Goal: Task Accomplishment & Management: Use online tool/utility

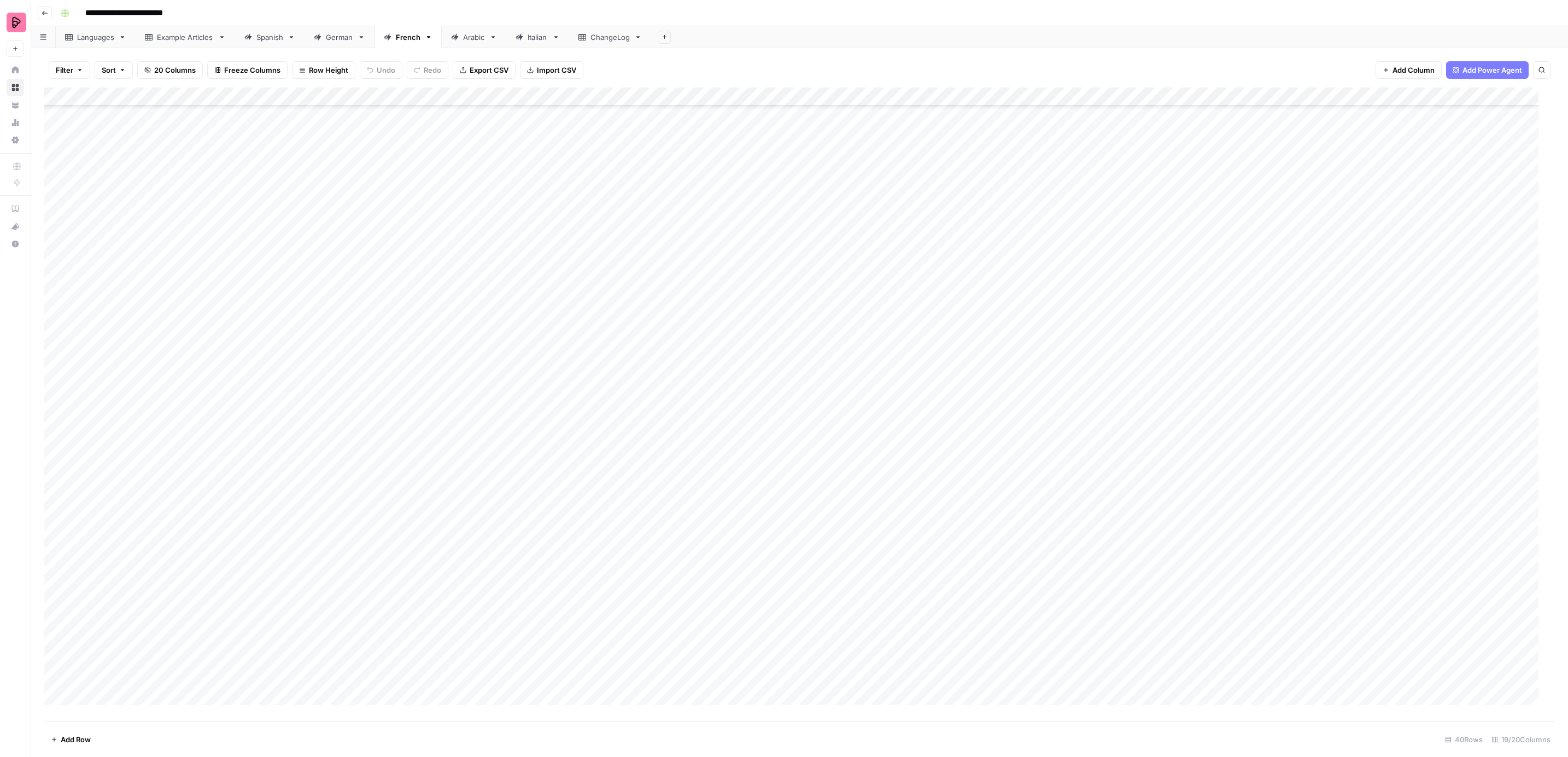
scroll to position [163, 0]
click at [263, 42] on link "Spanish" at bounding box center [269, 37] width 70 height 22
click at [998, 225] on div "Add Column" at bounding box center [799, 405] width 1511 height 634
click at [997, 228] on div "Add Column" at bounding box center [799, 405] width 1511 height 634
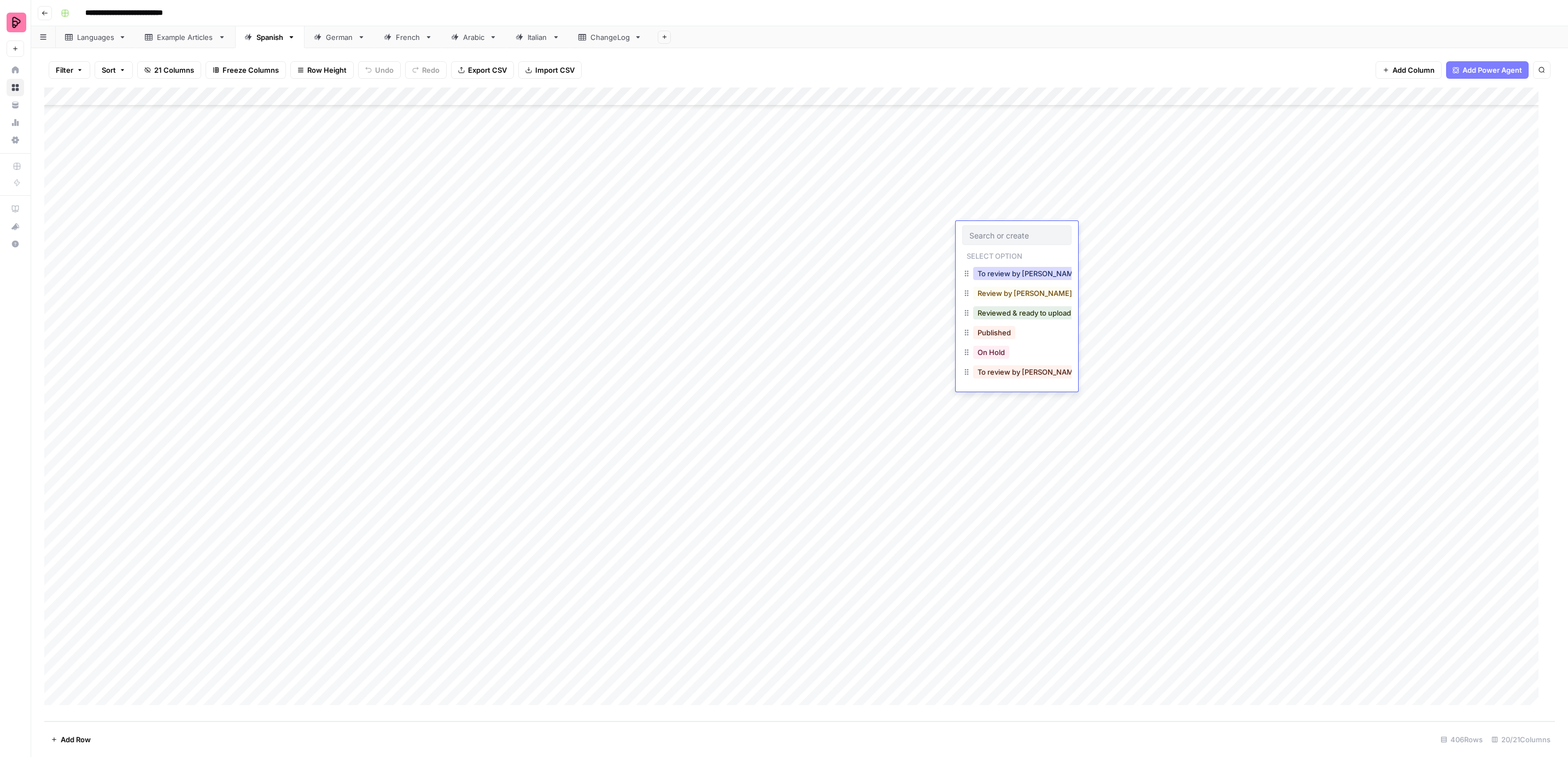
click at [1006, 271] on button "To review by [PERSON_NAME]" at bounding box center [1029, 273] width 111 height 14
click at [993, 249] on div "Add Column" at bounding box center [799, 405] width 1511 height 634
click at [1003, 290] on button "To review by [PERSON_NAME]" at bounding box center [1029, 292] width 111 height 14
click at [987, 265] on div "Add Column" at bounding box center [799, 405] width 1511 height 634
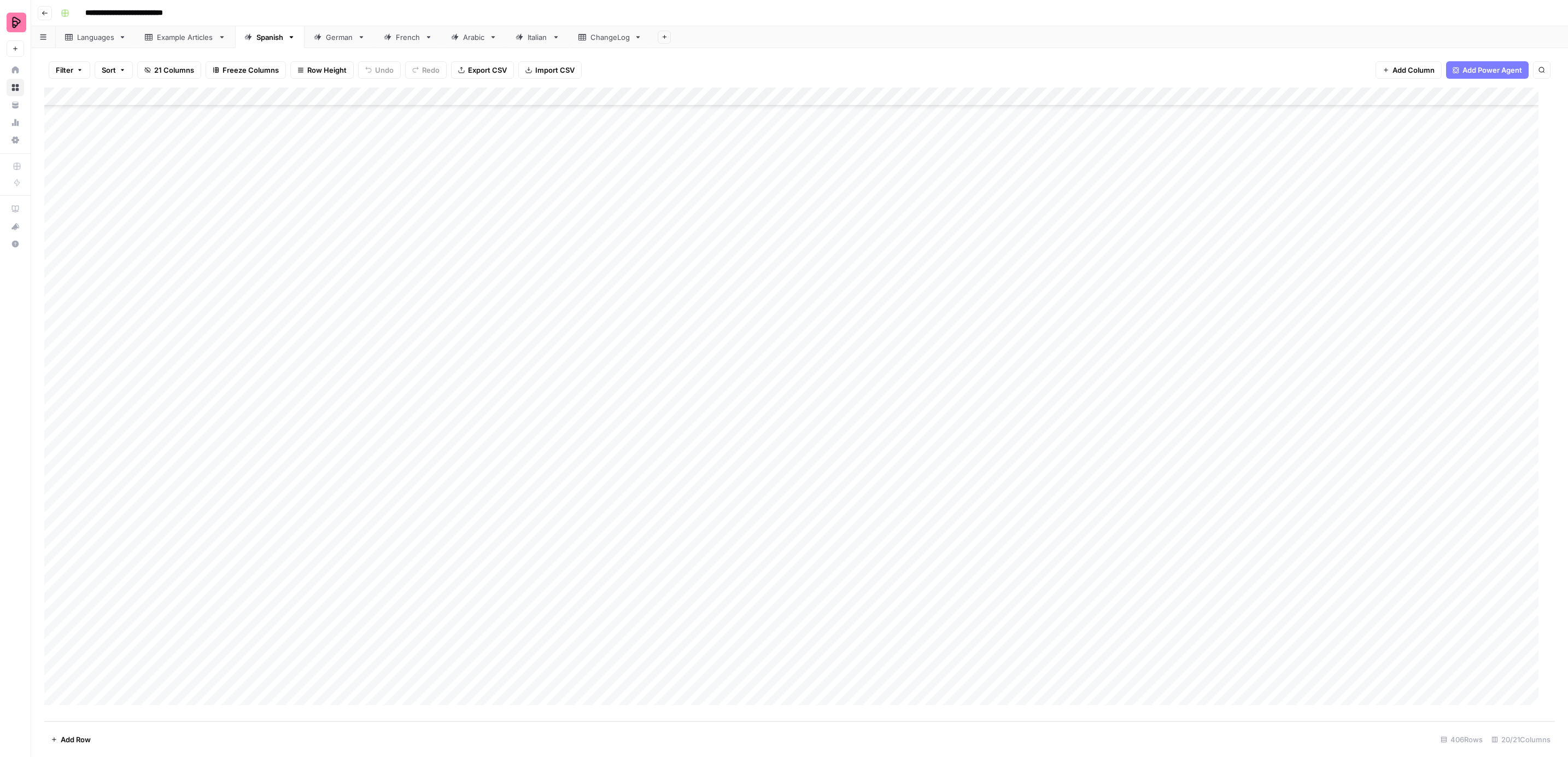
click at [987, 265] on div "Add Column" at bounding box center [799, 405] width 1511 height 634
click at [998, 306] on button "To review by [PERSON_NAME]" at bounding box center [1029, 311] width 111 height 14
click at [987, 285] on div "Add Column" at bounding box center [799, 405] width 1511 height 634
click at [995, 327] on button "To review by [PERSON_NAME]" at bounding box center [1029, 329] width 111 height 14
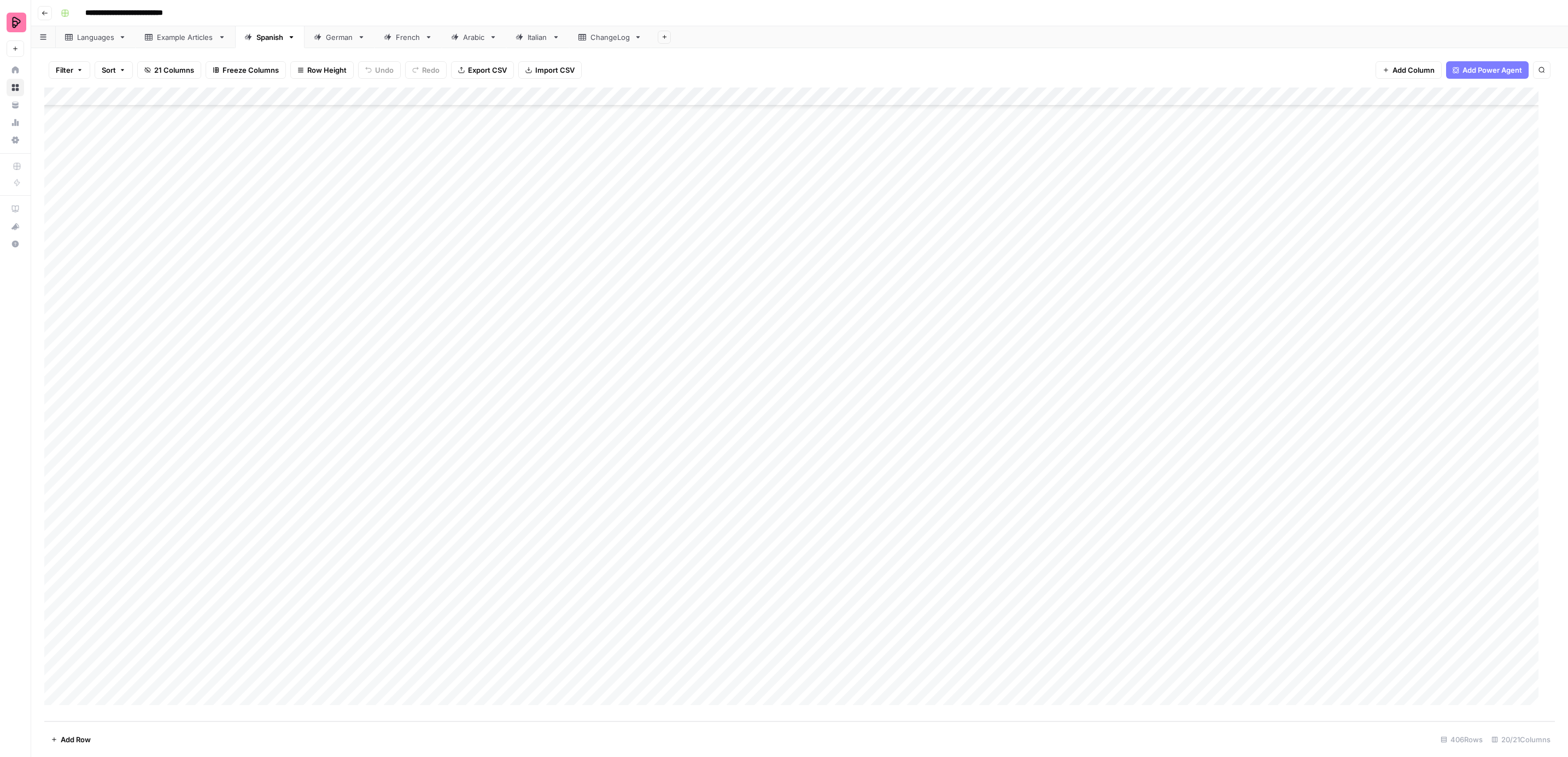
click at [990, 304] on div "Add Column" at bounding box center [799, 405] width 1511 height 634
click at [998, 351] on button "To review by [PERSON_NAME]" at bounding box center [1029, 348] width 111 height 14
click at [991, 324] on div "Add Column" at bounding box center [799, 405] width 1511 height 634
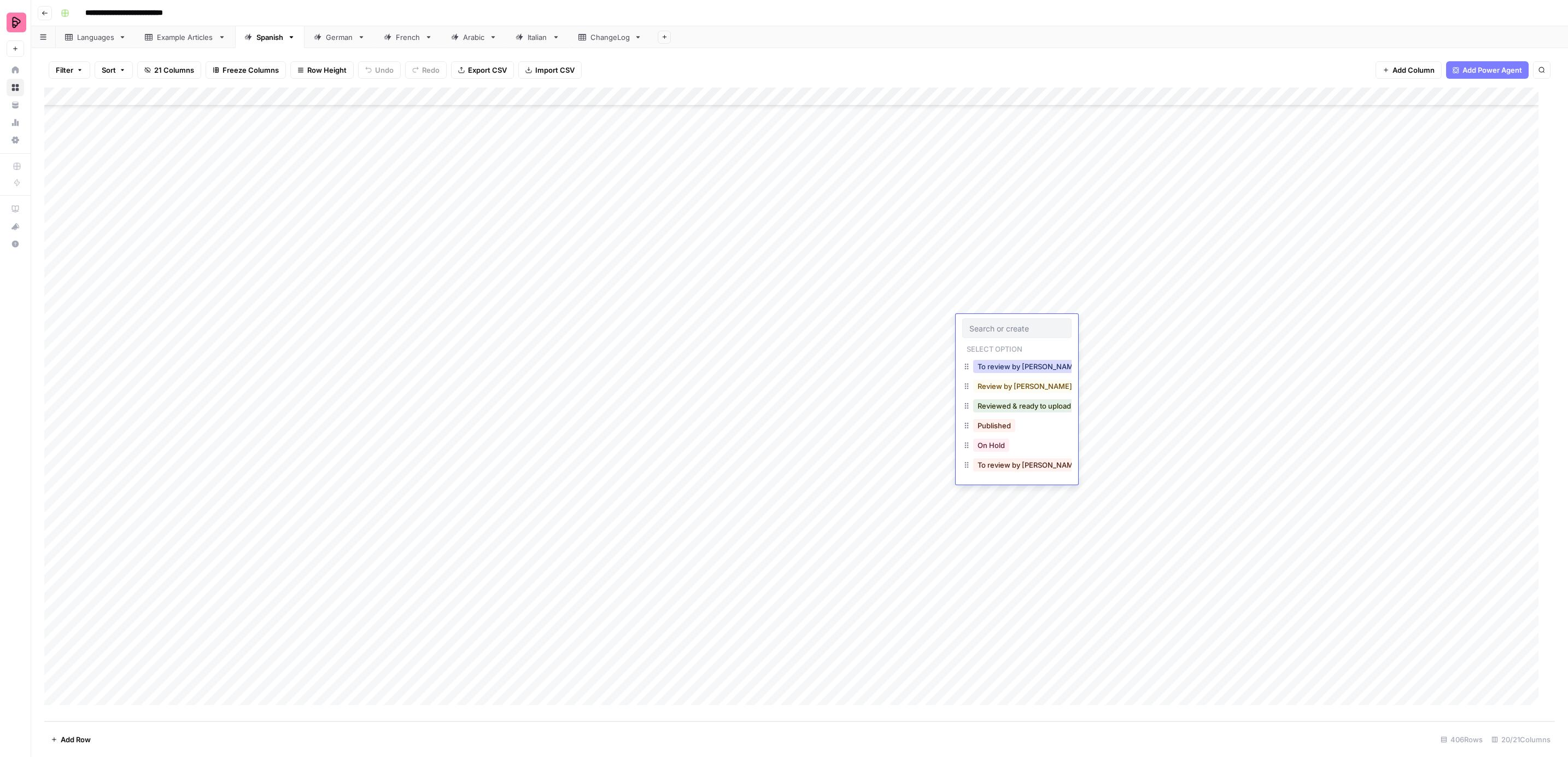
click at [997, 365] on button "To review by [PERSON_NAME]" at bounding box center [1029, 366] width 111 height 14
click at [987, 341] on div "Add Column" at bounding box center [799, 405] width 1511 height 634
click at [994, 384] on button "To review by [PERSON_NAME]" at bounding box center [1029, 385] width 111 height 14
click at [990, 360] on div "Add Column" at bounding box center [799, 405] width 1511 height 634
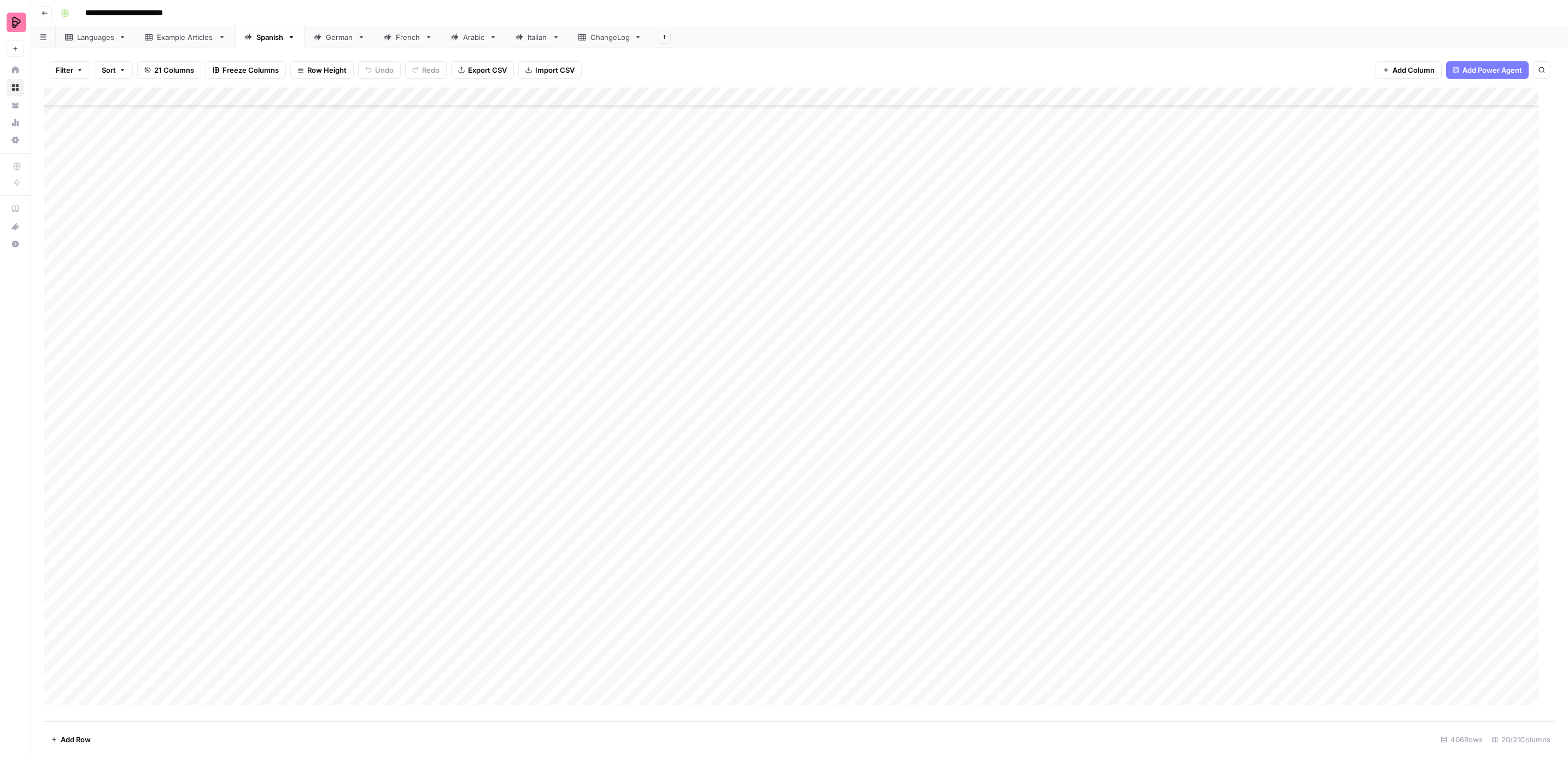
click at [990, 360] on div "Add Column" at bounding box center [799, 405] width 1511 height 634
click at [998, 403] on button "To review by [PERSON_NAME]" at bounding box center [1029, 404] width 111 height 14
click at [990, 379] on div "Add Column" at bounding box center [799, 405] width 1511 height 634
click at [997, 415] on div "To review by [PERSON_NAME]" at bounding box center [1029, 422] width 116 height 15
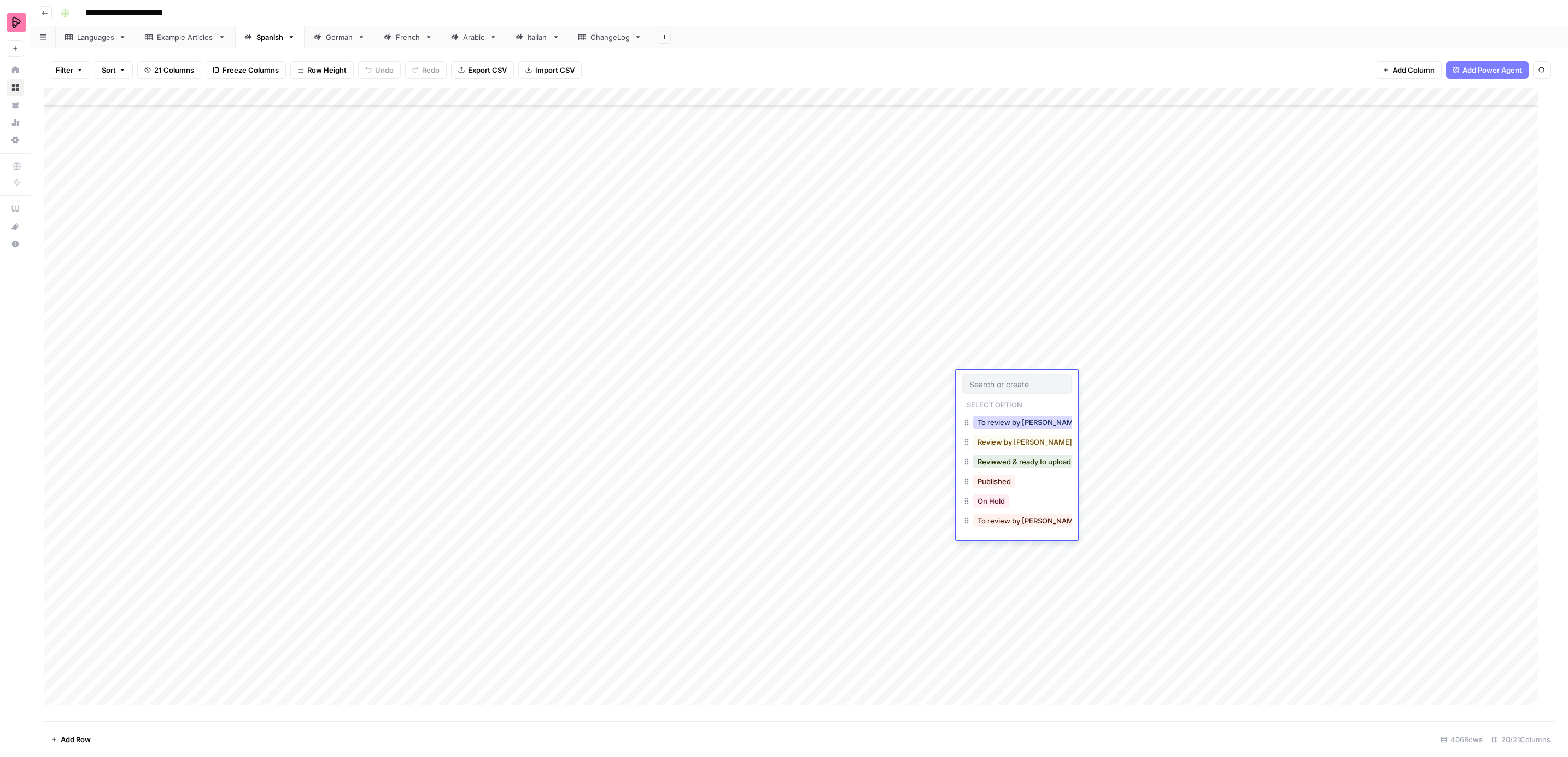
click at [993, 422] on button "To review by [PERSON_NAME]" at bounding box center [1029, 422] width 111 height 14
click at [980, 390] on div "Add Column" at bounding box center [799, 405] width 1511 height 634
click at [997, 435] on button "To review by [PERSON_NAME]" at bounding box center [1029, 441] width 111 height 14
click at [991, 421] on div "Add Column" at bounding box center [799, 405] width 1511 height 634
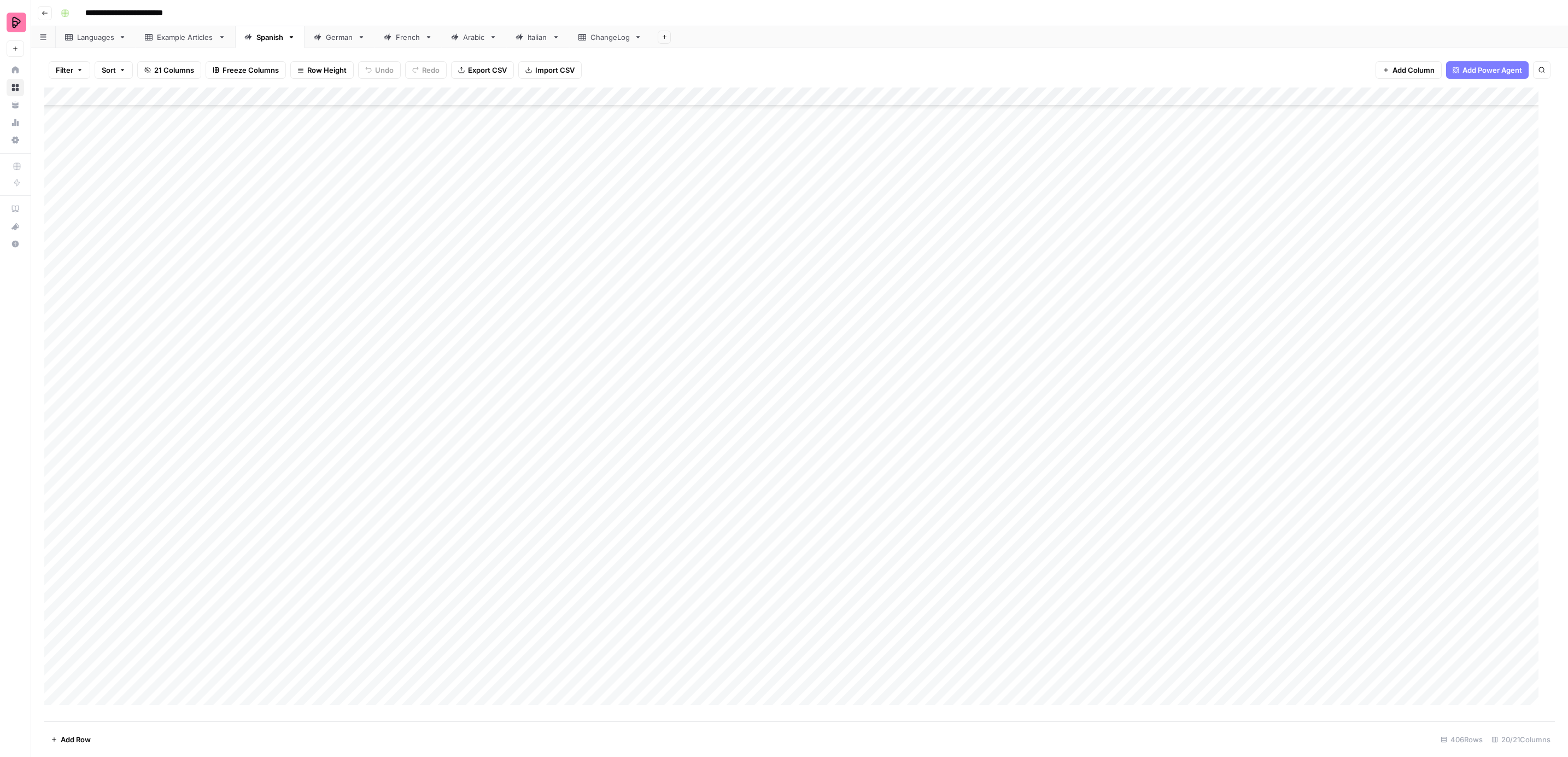
click at [991, 421] on div "Add Column" at bounding box center [799, 405] width 1511 height 634
click at [998, 459] on button "To review by [PERSON_NAME]" at bounding box center [1029, 459] width 111 height 14
click at [987, 435] on div "Add Column" at bounding box center [799, 405] width 1511 height 634
click at [989, 479] on button "To review by [PERSON_NAME]" at bounding box center [1029, 478] width 111 height 14
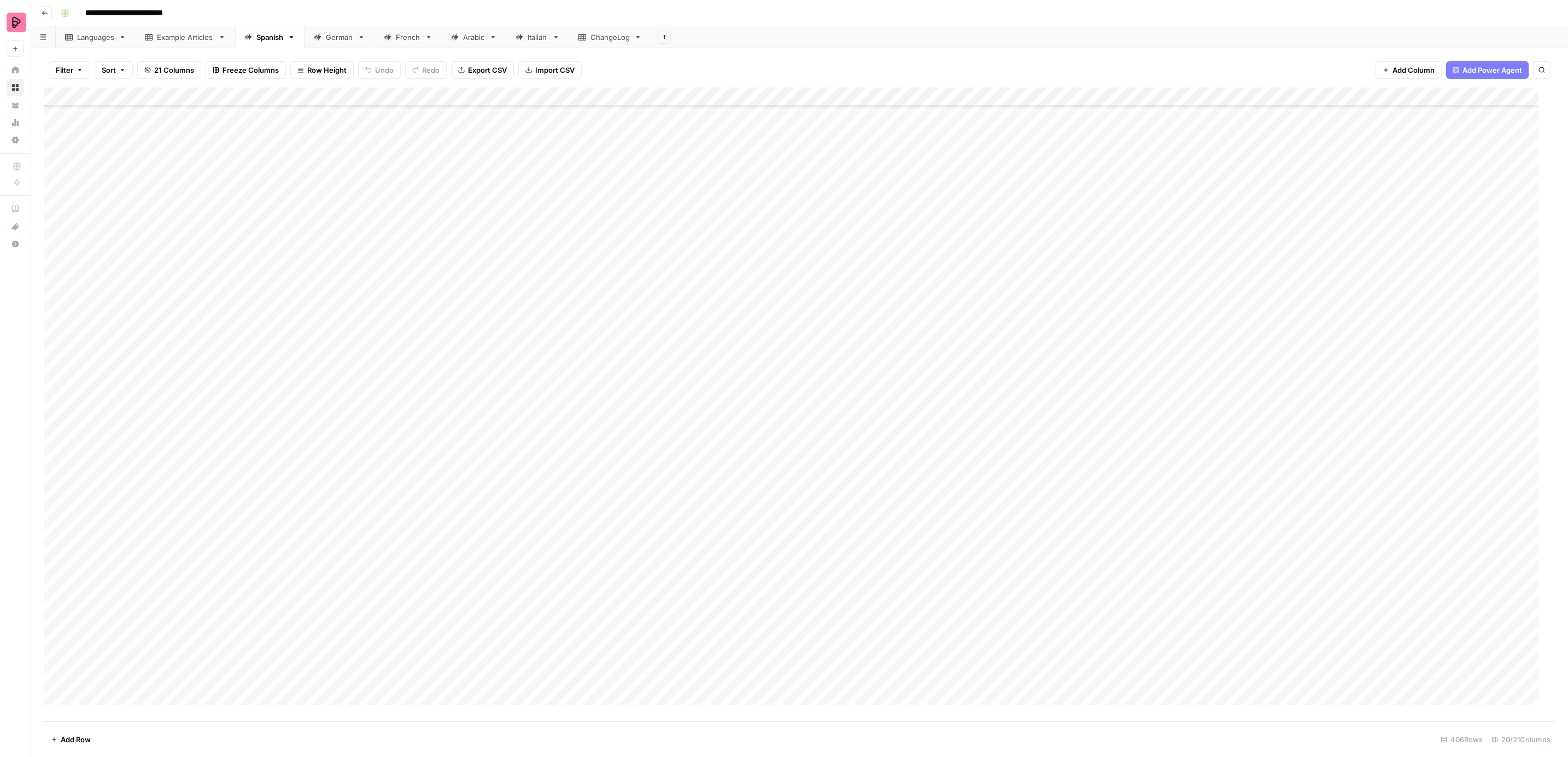
click at [990, 460] on div "Add Column" at bounding box center [799, 405] width 1511 height 634
click at [997, 500] on button "To review by [PERSON_NAME]" at bounding box center [1029, 496] width 111 height 14
click at [994, 473] on div "Add Column" at bounding box center [799, 405] width 1511 height 634
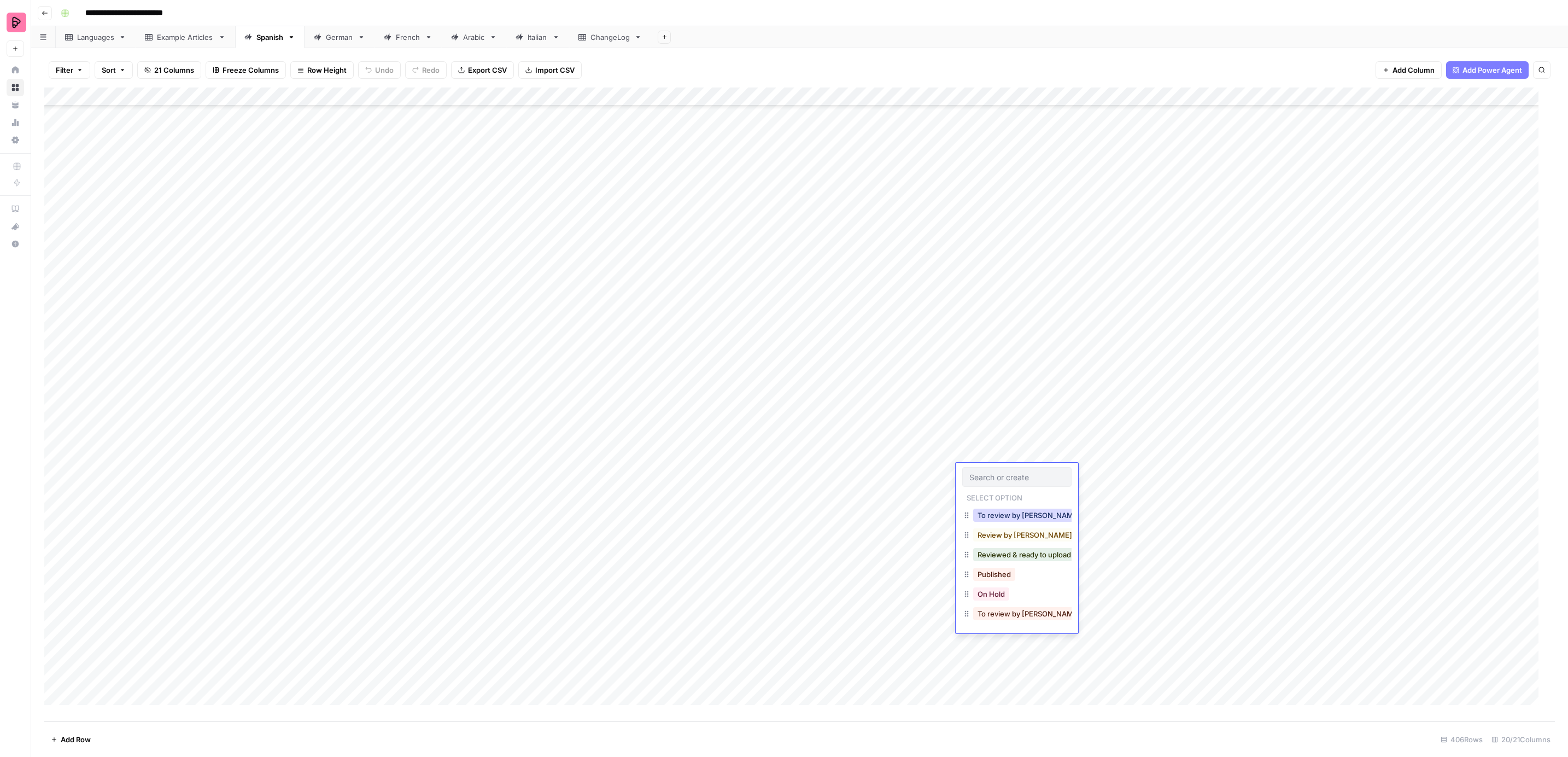
click at [993, 510] on button "To review by [PERSON_NAME]" at bounding box center [1029, 515] width 111 height 14
click at [991, 489] on div "Add Column" at bounding box center [799, 405] width 1511 height 634
click at [992, 528] on button "To review by [PERSON_NAME]" at bounding box center [1029, 534] width 111 height 14
click at [986, 510] on div "Add Column" at bounding box center [799, 405] width 1511 height 634
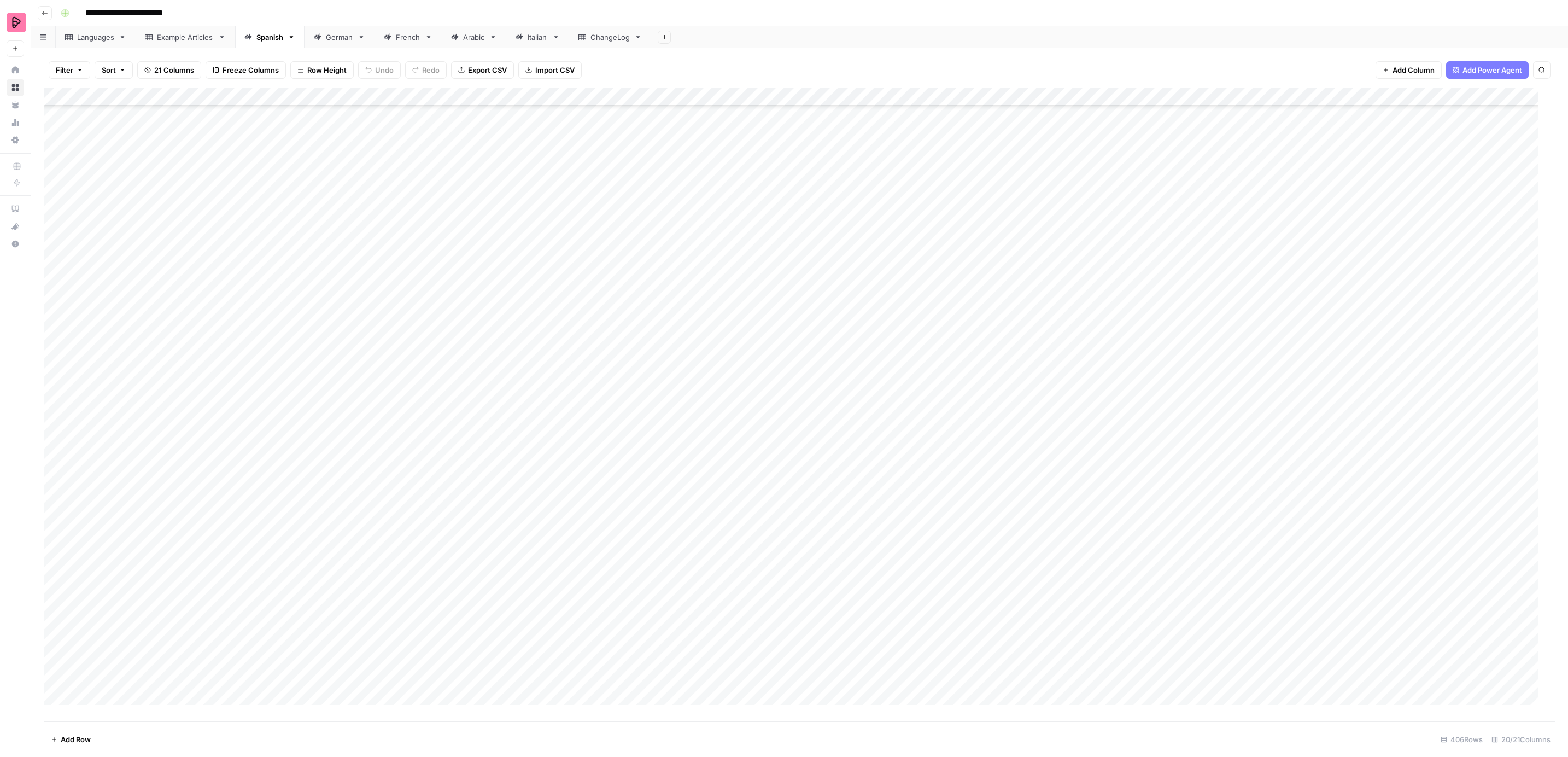
click at [986, 510] on div "Add Column" at bounding box center [799, 405] width 1511 height 634
click at [989, 548] on button "To review by [PERSON_NAME]" at bounding box center [1029, 552] width 111 height 14
click at [999, 537] on div "Add Column" at bounding box center [799, 405] width 1511 height 634
click at [997, 530] on div "Add Column" at bounding box center [799, 405] width 1511 height 634
click at [986, 568] on button "To review by [PERSON_NAME]" at bounding box center [1029, 571] width 111 height 14
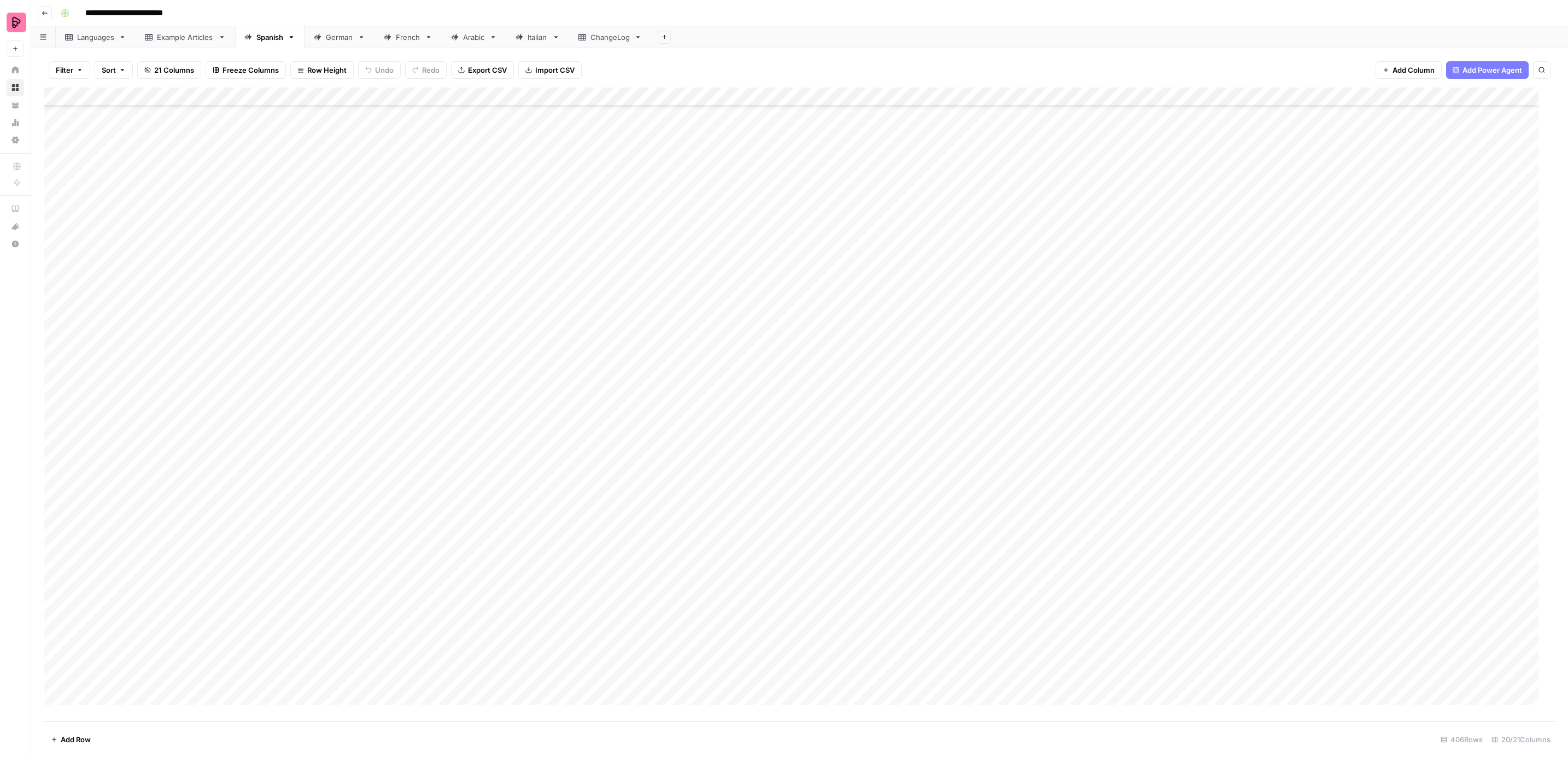
click at [985, 550] on div "Add Column" at bounding box center [799, 405] width 1511 height 634
click at [992, 585] on button "To review by [PERSON_NAME]" at bounding box center [1029, 589] width 111 height 14
click at [981, 590] on div "Add Column" at bounding box center [799, 405] width 1511 height 634
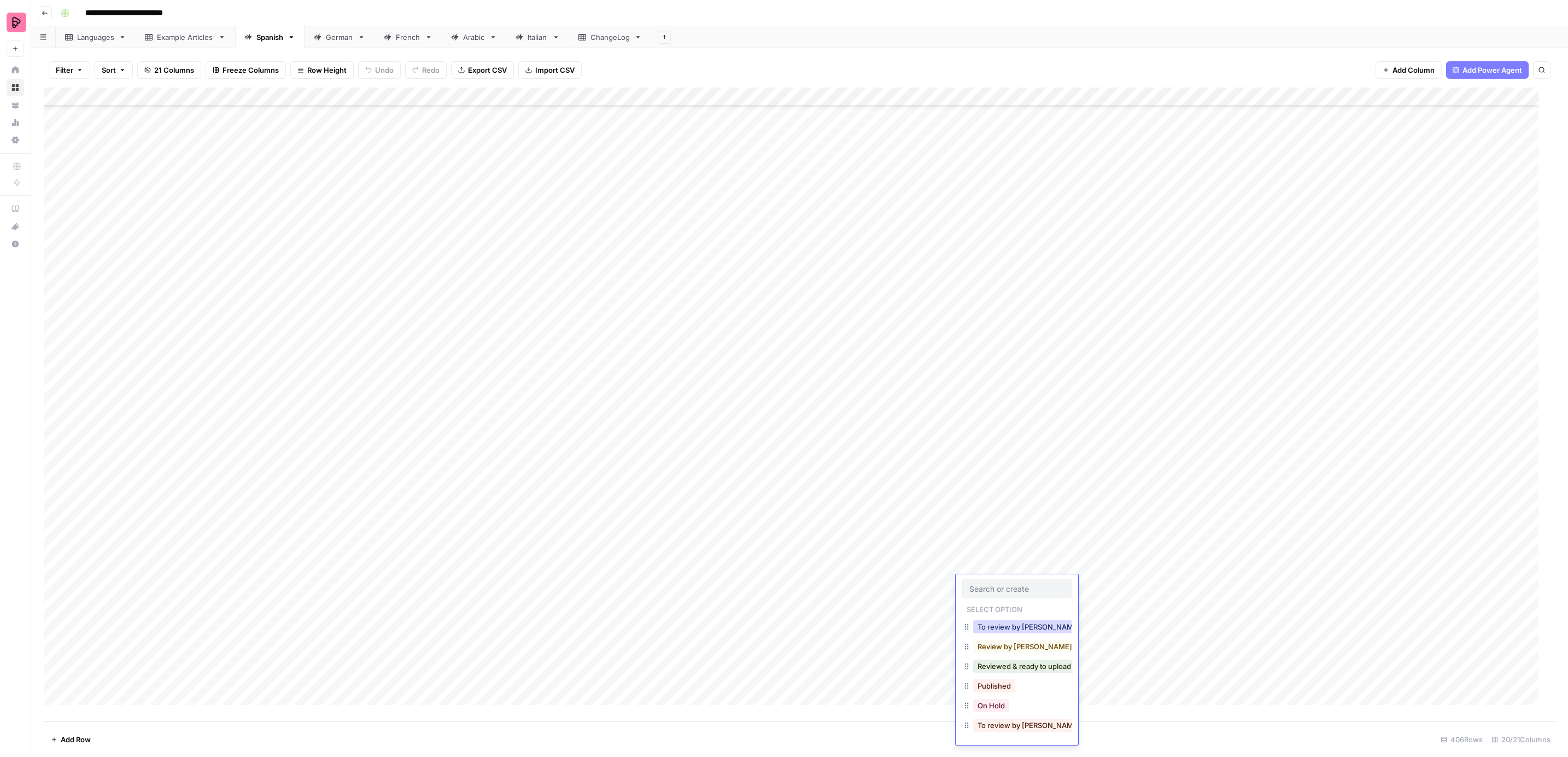
drag, startPoint x: 989, startPoint y: 631, endPoint x: 974, endPoint y: 594, distance: 39.9
click at [989, 630] on button "To review by [PERSON_NAME]" at bounding box center [1029, 627] width 111 height 14
click at [971, 591] on div "Add Column" at bounding box center [799, 405] width 1511 height 634
click at [1092, 30] on div "Add Sheet" at bounding box center [1109, 37] width 917 height 22
click at [979, 606] on div "Add Column" at bounding box center [799, 405] width 1511 height 634
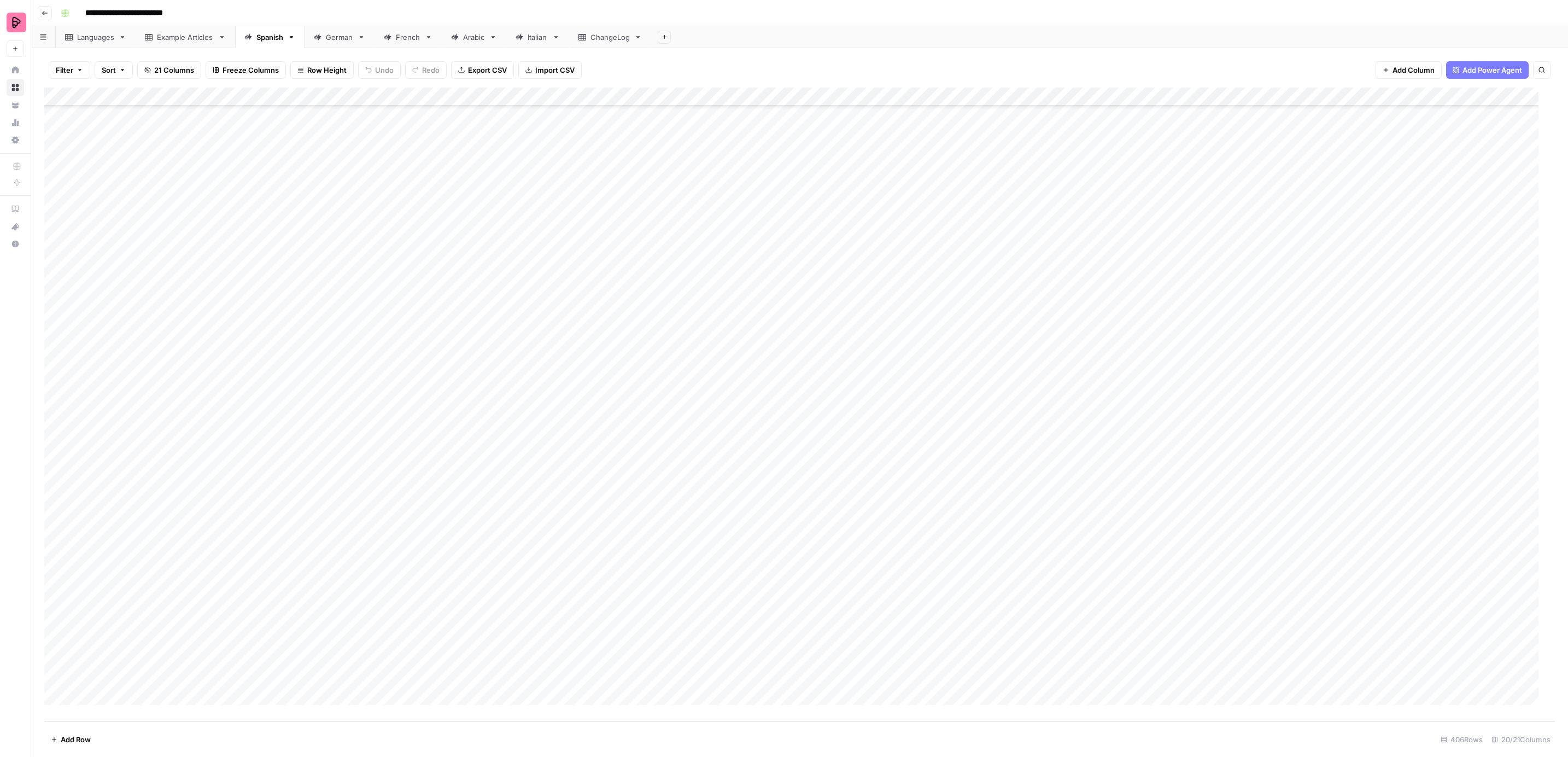
click at [979, 606] on div "Add Column" at bounding box center [799, 405] width 1511 height 634
click at [980, 641] on button "To review by [PERSON_NAME]" at bounding box center [1029, 645] width 111 height 14
click at [980, 623] on div "Add Column" at bounding box center [799, 405] width 1511 height 634
drag, startPoint x: 987, startPoint y: 665, endPoint x: 986, endPoint y: 659, distance: 6.1
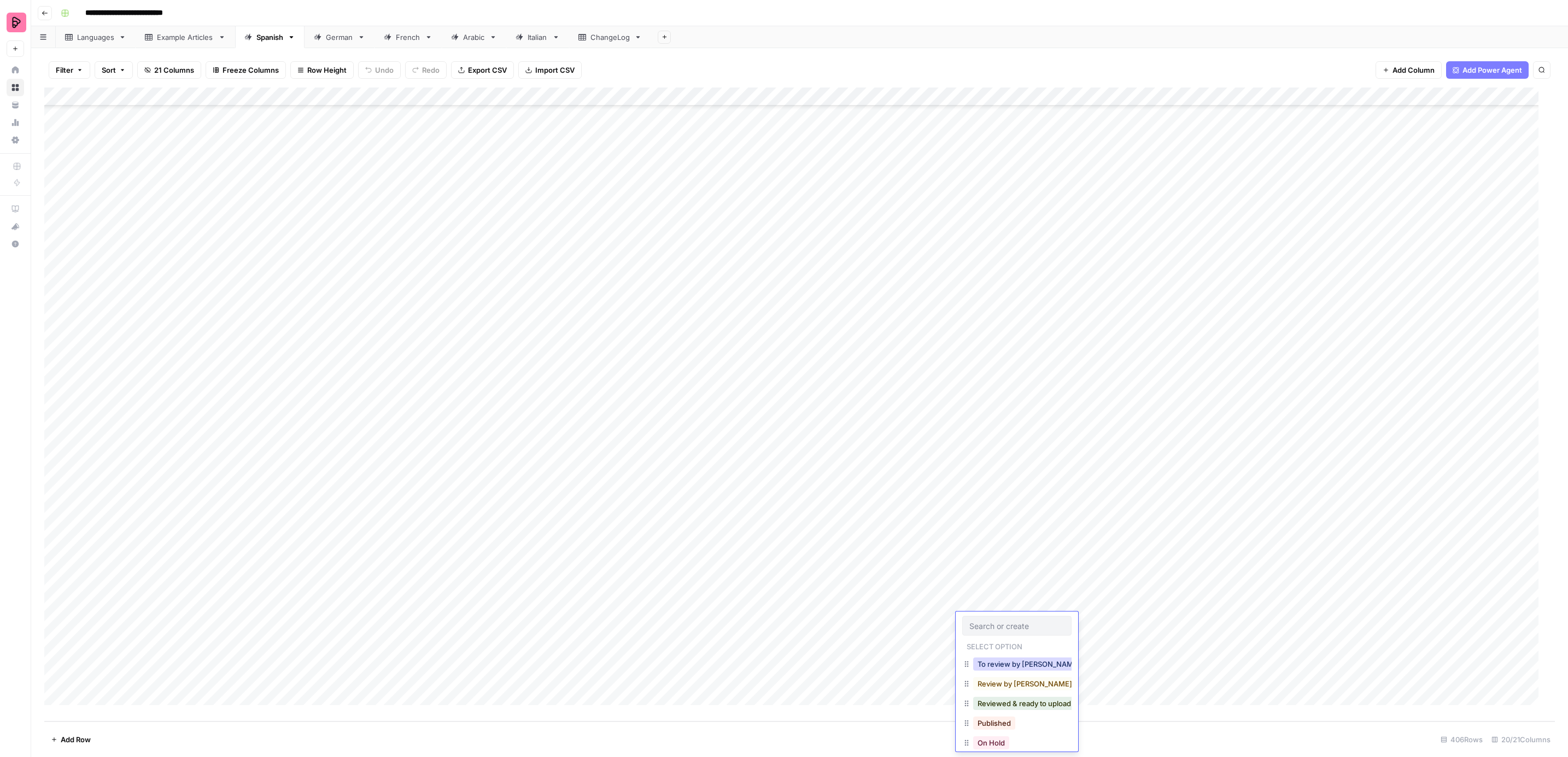
click at [987, 665] on button "To review by [PERSON_NAME]" at bounding box center [1029, 664] width 111 height 14
click at [975, 641] on div "Add Column" at bounding box center [799, 405] width 1511 height 634
click at [993, 678] on button "To review by [PERSON_NAME]" at bounding box center [1029, 682] width 111 height 14
click at [976, 657] on div "Add Column" at bounding box center [799, 405] width 1511 height 634
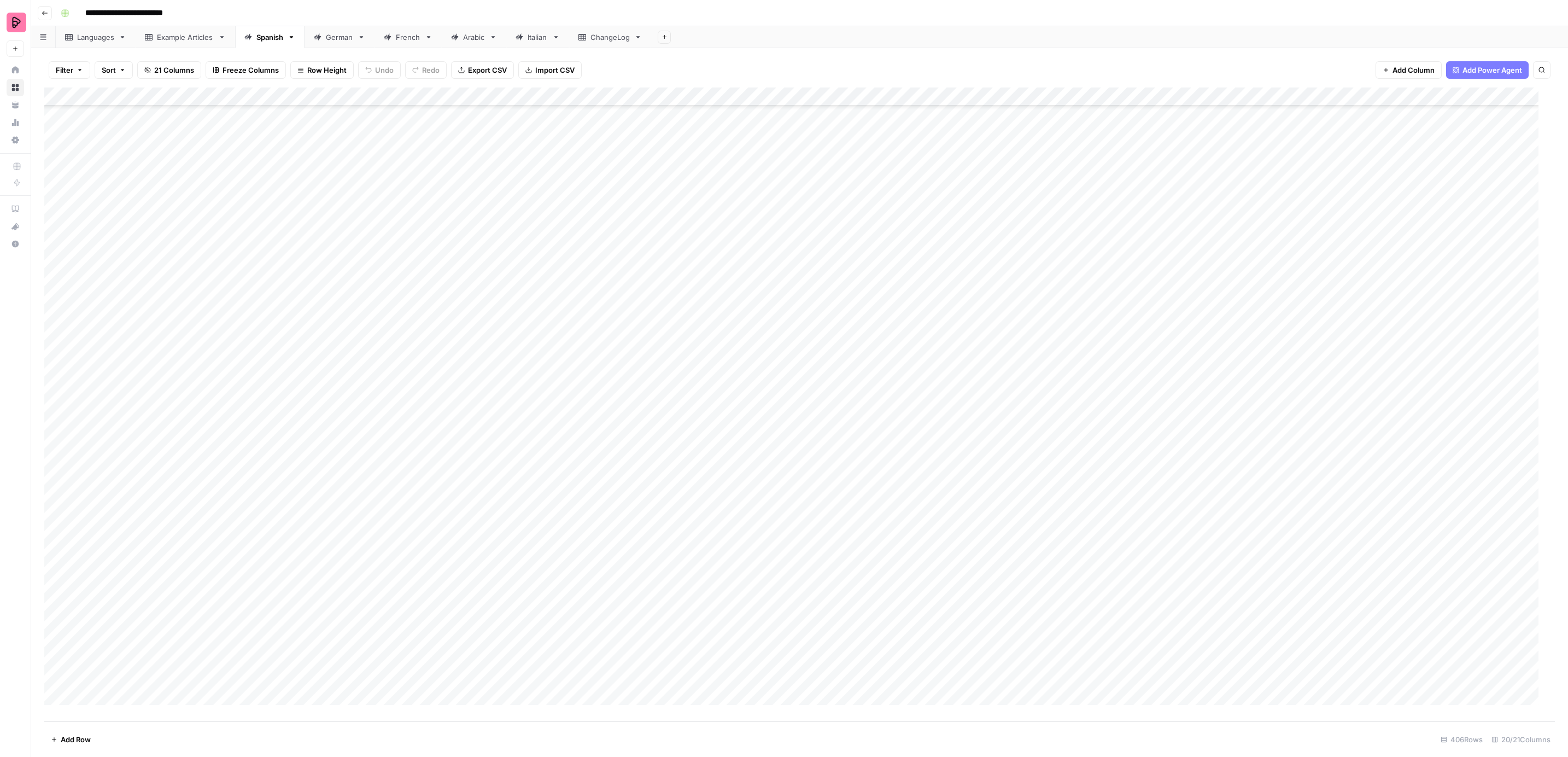
click at [976, 657] on div "Add Column" at bounding box center [799, 405] width 1511 height 634
click at [987, 700] on button "To review by [PERSON_NAME]" at bounding box center [1029, 701] width 111 height 14
click at [982, 674] on div "Add Column" at bounding box center [799, 405] width 1511 height 634
click at [990, 716] on button "To review by [PERSON_NAME]" at bounding box center [1029, 719] width 111 height 14
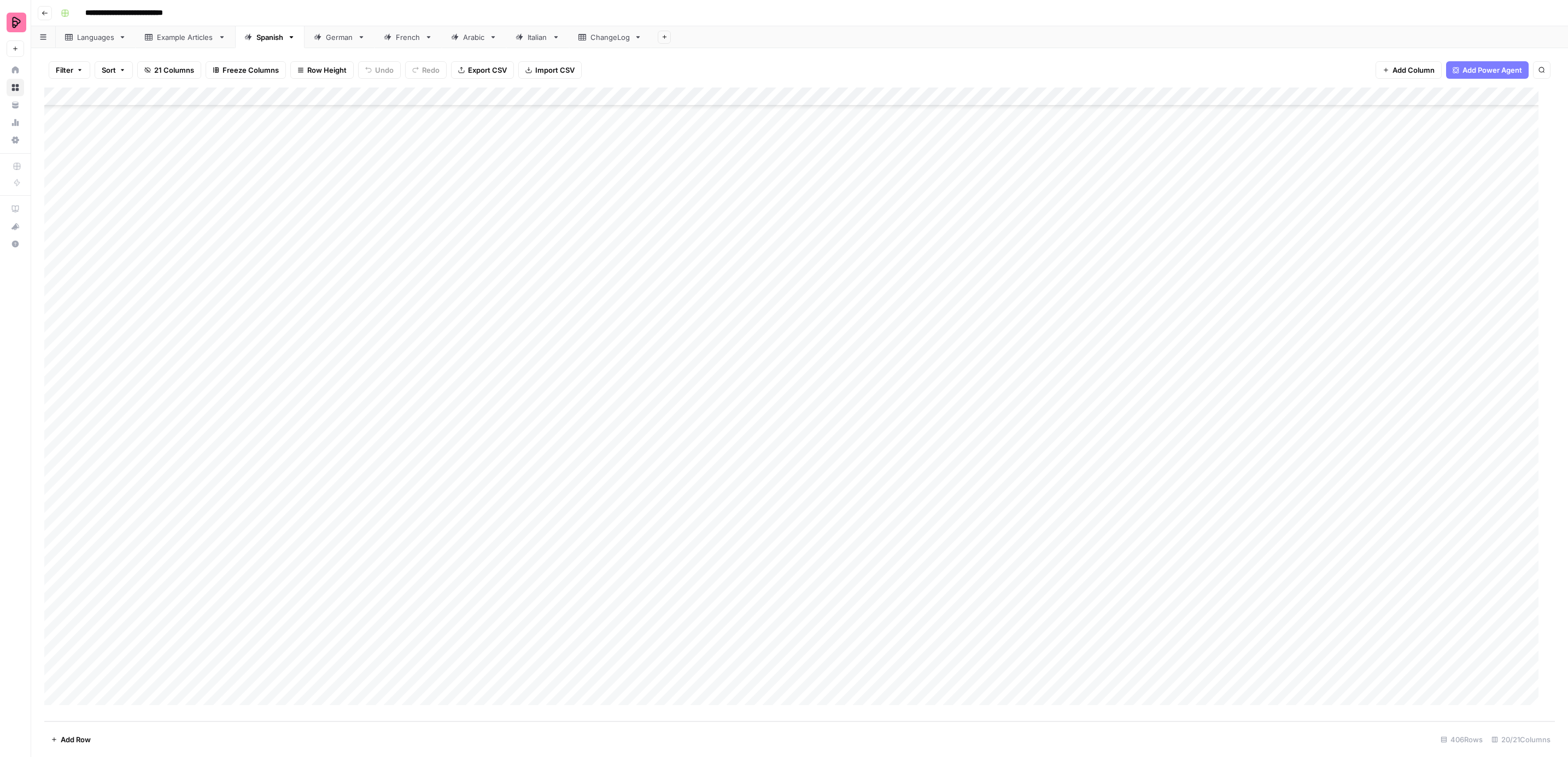
click at [983, 562] on div "Add Column" at bounding box center [799, 405] width 1511 height 634
click at [990, 604] on button "To review by [PERSON_NAME]" at bounding box center [1029, 608] width 111 height 14
click at [337, 38] on div "German" at bounding box center [340, 37] width 27 height 11
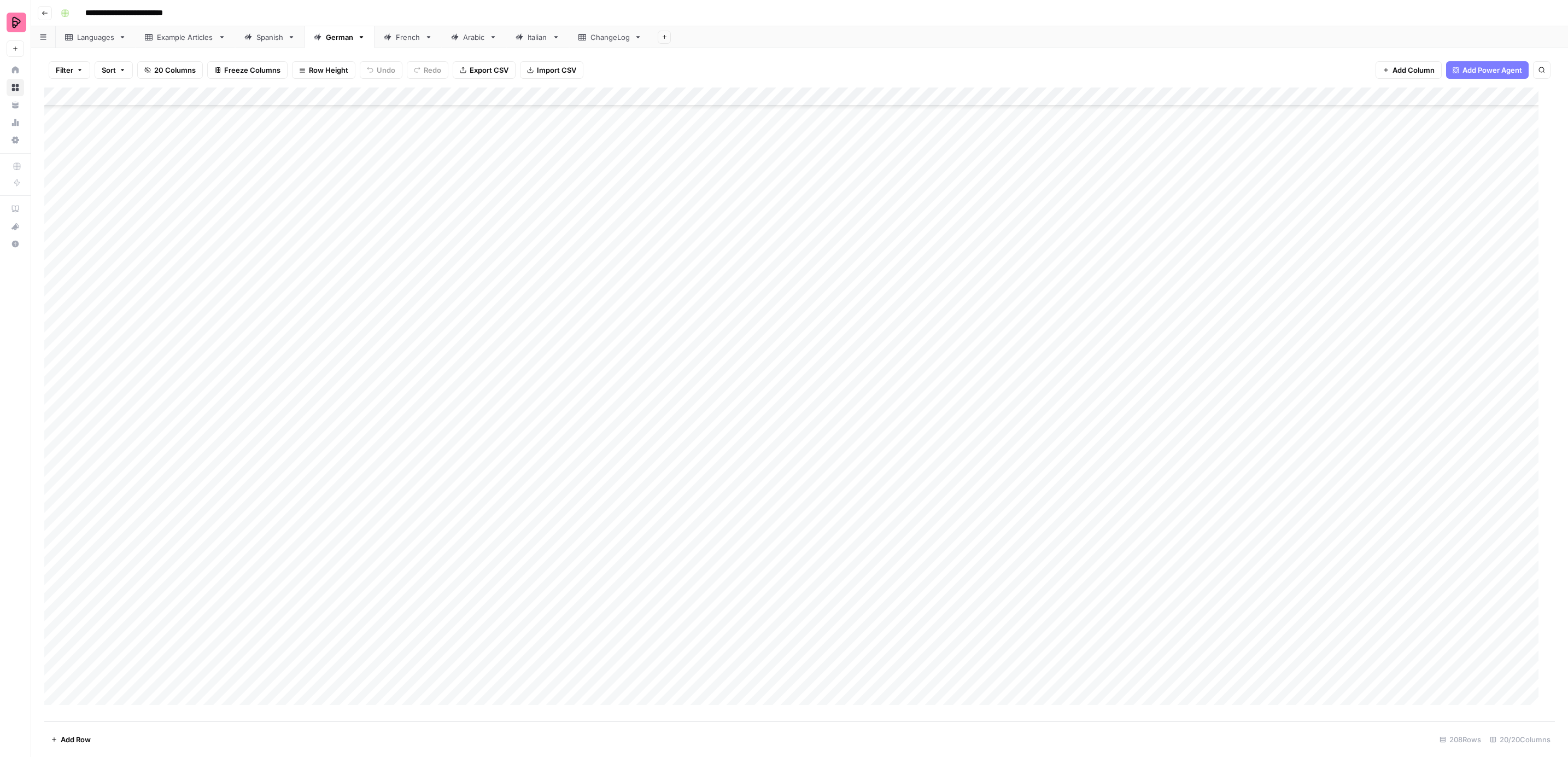
click at [880, 235] on div "Add Column" at bounding box center [799, 405] width 1511 height 634
click at [882, 232] on div "Add Column" at bounding box center [799, 405] width 1511 height 634
click at [900, 334] on button "To review by [PERSON_NAME]" at bounding box center [925, 332] width 111 height 14
click at [893, 251] on div "Add Column" at bounding box center [799, 405] width 1511 height 634
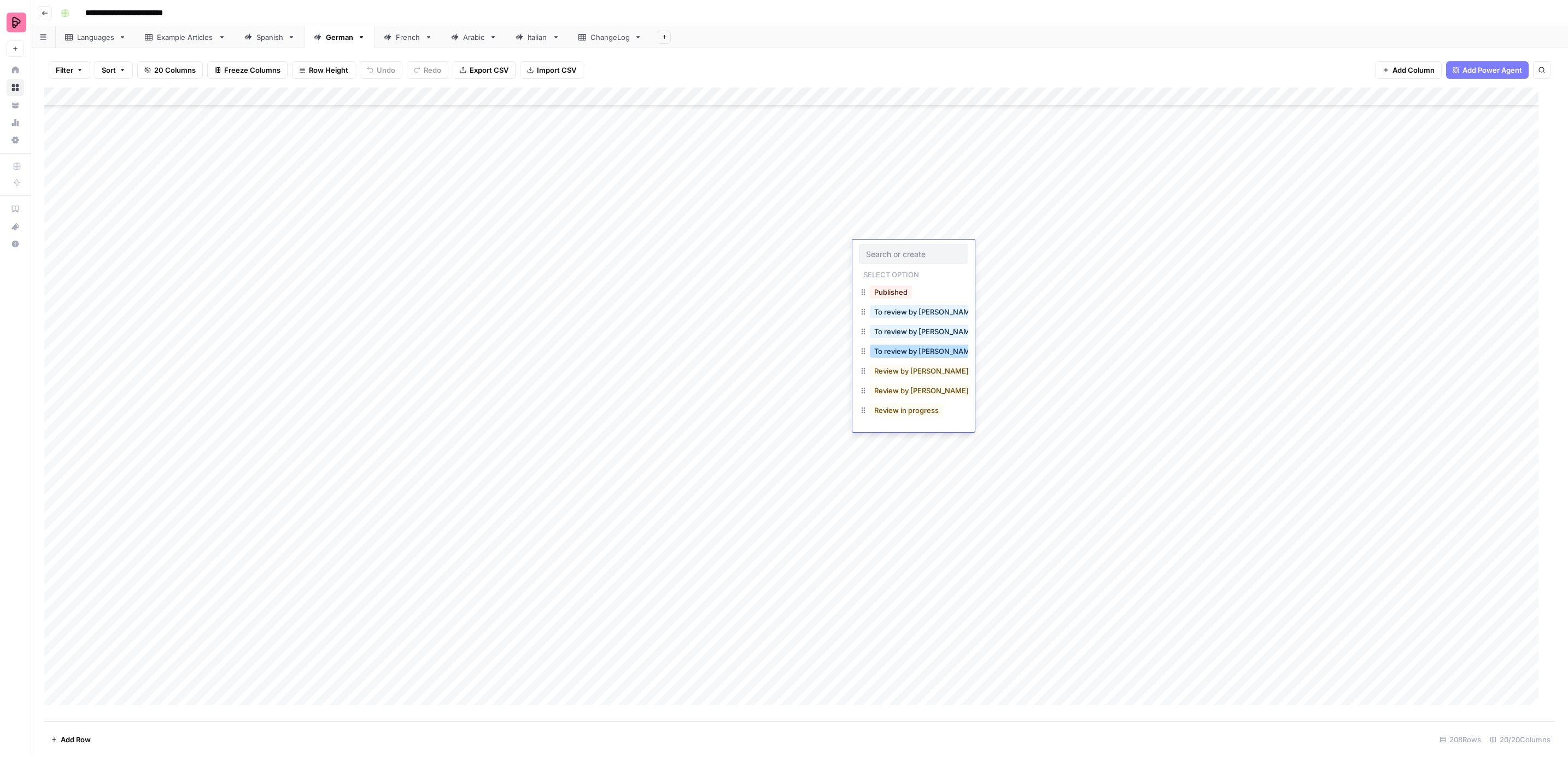
click at [900, 352] on button "To review by [PERSON_NAME]" at bounding box center [925, 350] width 111 height 14
click at [893, 263] on div "Add Column" at bounding box center [799, 405] width 1511 height 634
click at [903, 369] on button "To review by [PERSON_NAME]" at bounding box center [925, 369] width 111 height 14
click at [891, 294] on div "Add Column" at bounding box center [799, 405] width 1511 height 634
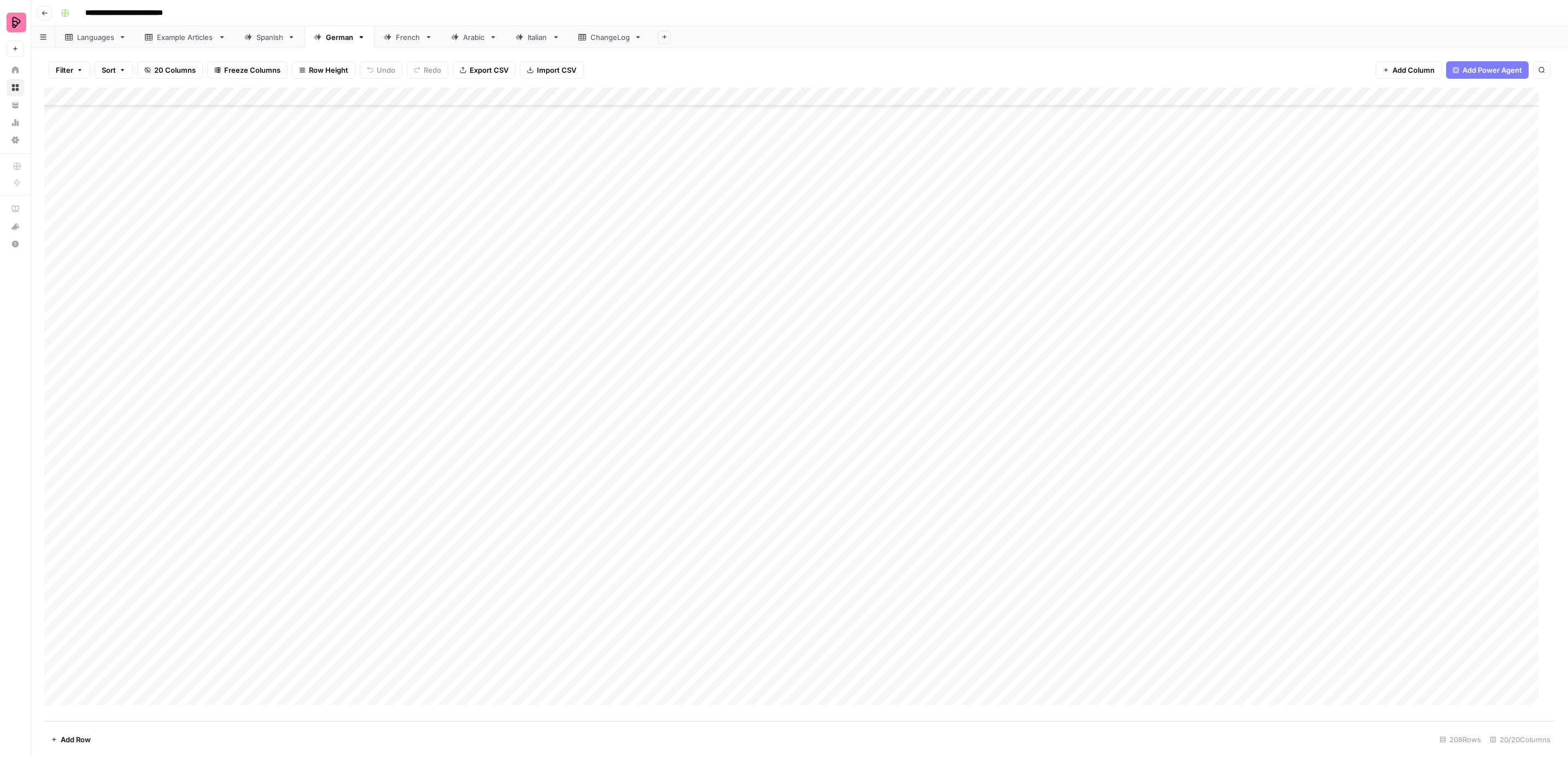
click at [891, 294] on div "Add Column" at bounding box center [799, 405] width 1511 height 634
click at [879, 392] on button "To review by [PERSON_NAME]" at bounding box center [925, 388] width 111 height 14
click at [882, 305] on div "Add Column" at bounding box center [799, 405] width 1511 height 634
click at [885, 408] on button "To review by [PERSON_NAME]" at bounding box center [925, 407] width 111 height 14
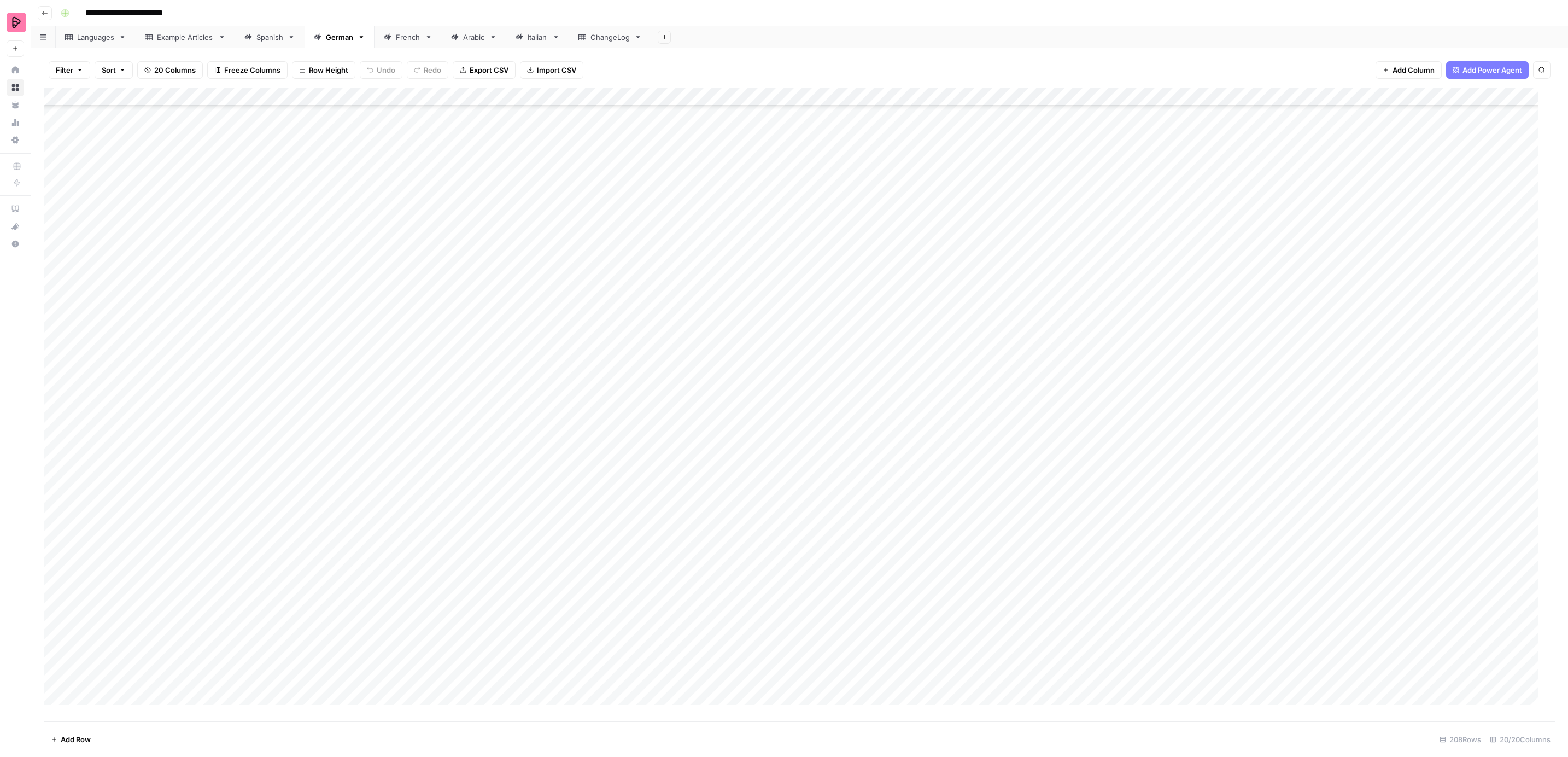
click at [879, 327] on div "Add Column" at bounding box center [799, 405] width 1511 height 634
drag, startPoint x: 886, startPoint y: 432, endPoint x: 881, endPoint y: 419, distance: 13.9
click at [886, 430] on button "To review by [PERSON_NAME]" at bounding box center [925, 425] width 111 height 14
click at [865, 336] on div "Add Column" at bounding box center [799, 405] width 1511 height 634
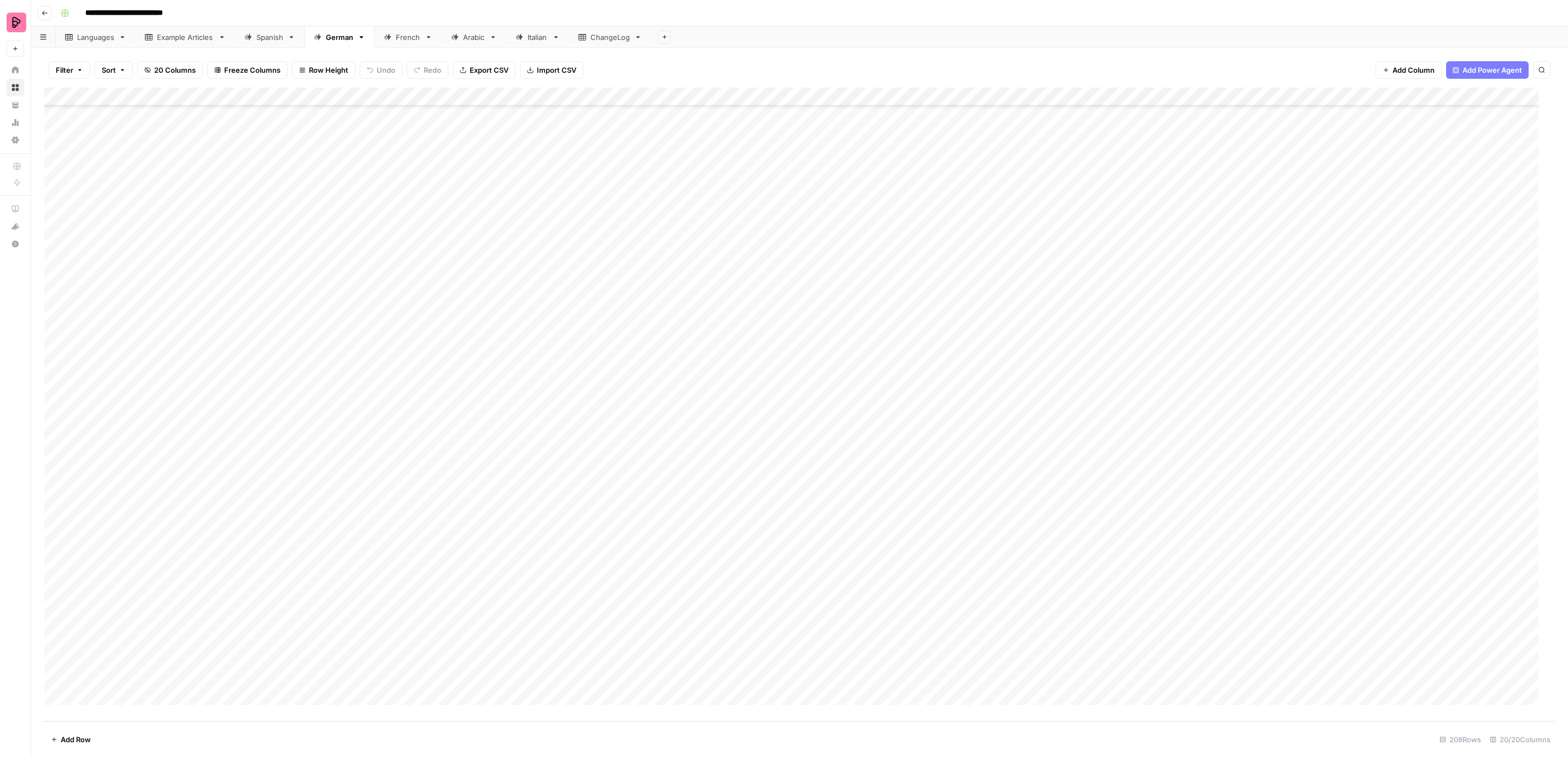
click at [865, 336] on div "Add Column" at bounding box center [799, 405] width 1511 height 634
drag, startPoint x: 893, startPoint y: 444, endPoint x: 885, endPoint y: 425, distance: 20.6
click at [893, 444] on button "To review by [PERSON_NAME]" at bounding box center [925, 444] width 111 height 14
click at [871, 362] on div "Add Column" at bounding box center [799, 405] width 1511 height 634
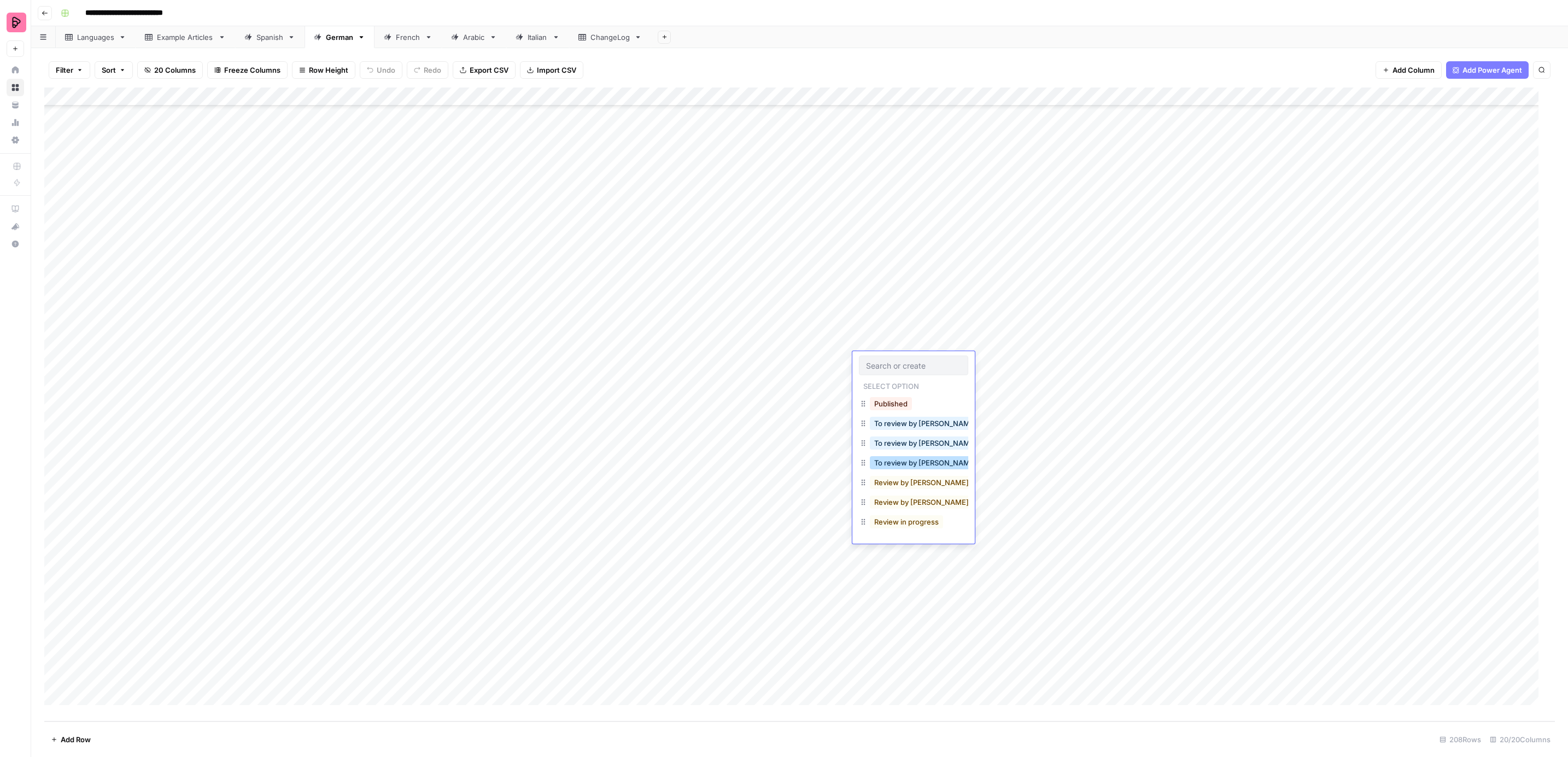
click at [891, 463] on button "To review by [PERSON_NAME]" at bounding box center [925, 463] width 111 height 14
click at [867, 379] on div "Add Column" at bounding box center [799, 405] width 1511 height 634
click at [885, 482] on button "To review by [PERSON_NAME]" at bounding box center [925, 481] width 111 height 14
click at [873, 396] on div "Add Column" at bounding box center [799, 405] width 1511 height 634
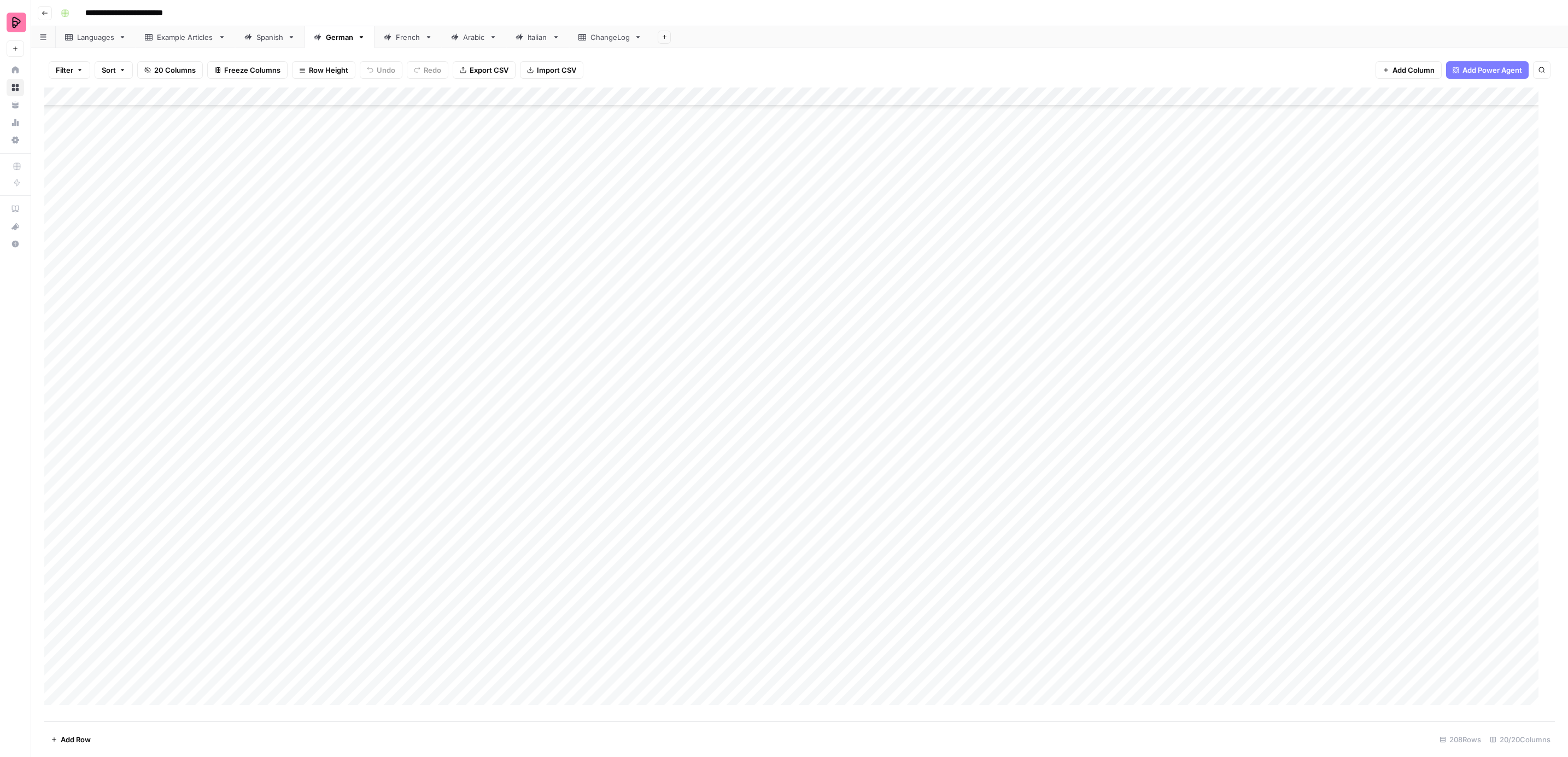
click at [873, 396] on div "Add Column" at bounding box center [799, 405] width 1511 height 634
click at [891, 493] on button "To review by [PERSON_NAME]" at bounding box center [925, 500] width 111 height 14
click at [886, 418] on div "Add Column" at bounding box center [799, 405] width 1511 height 634
click at [899, 518] on button "To review by [PERSON_NAME]" at bounding box center [925, 519] width 111 height 14
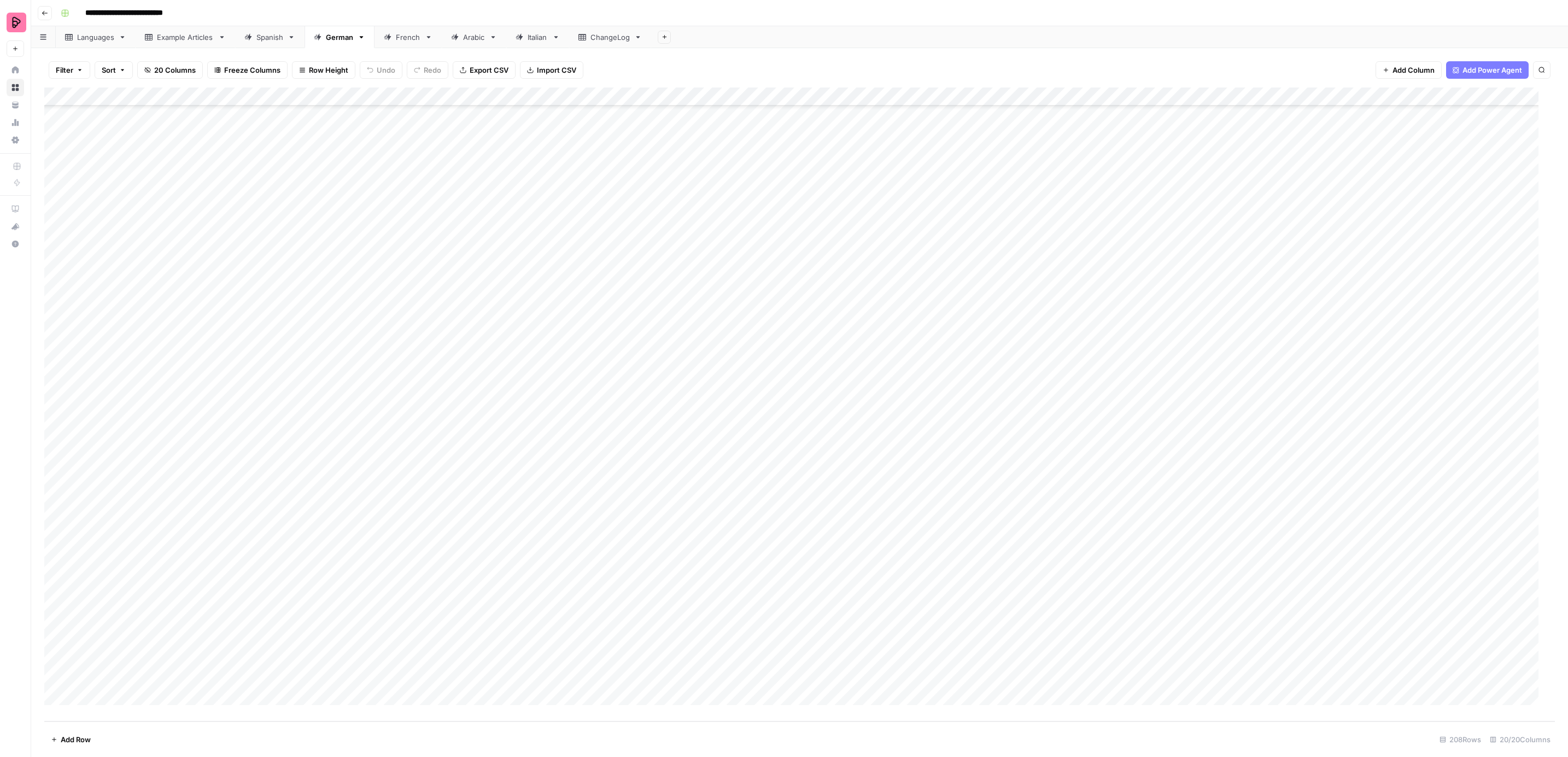
click at [894, 435] on div "Add Column" at bounding box center [799, 405] width 1511 height 634
click at [901, 536] on button "To review by [PERSON_NAME]" at bounding box center [925, 537] width 111 height 14
click at [889, 459] on div "Add Column" at bounding box center [799, 405] width 1511 height 634
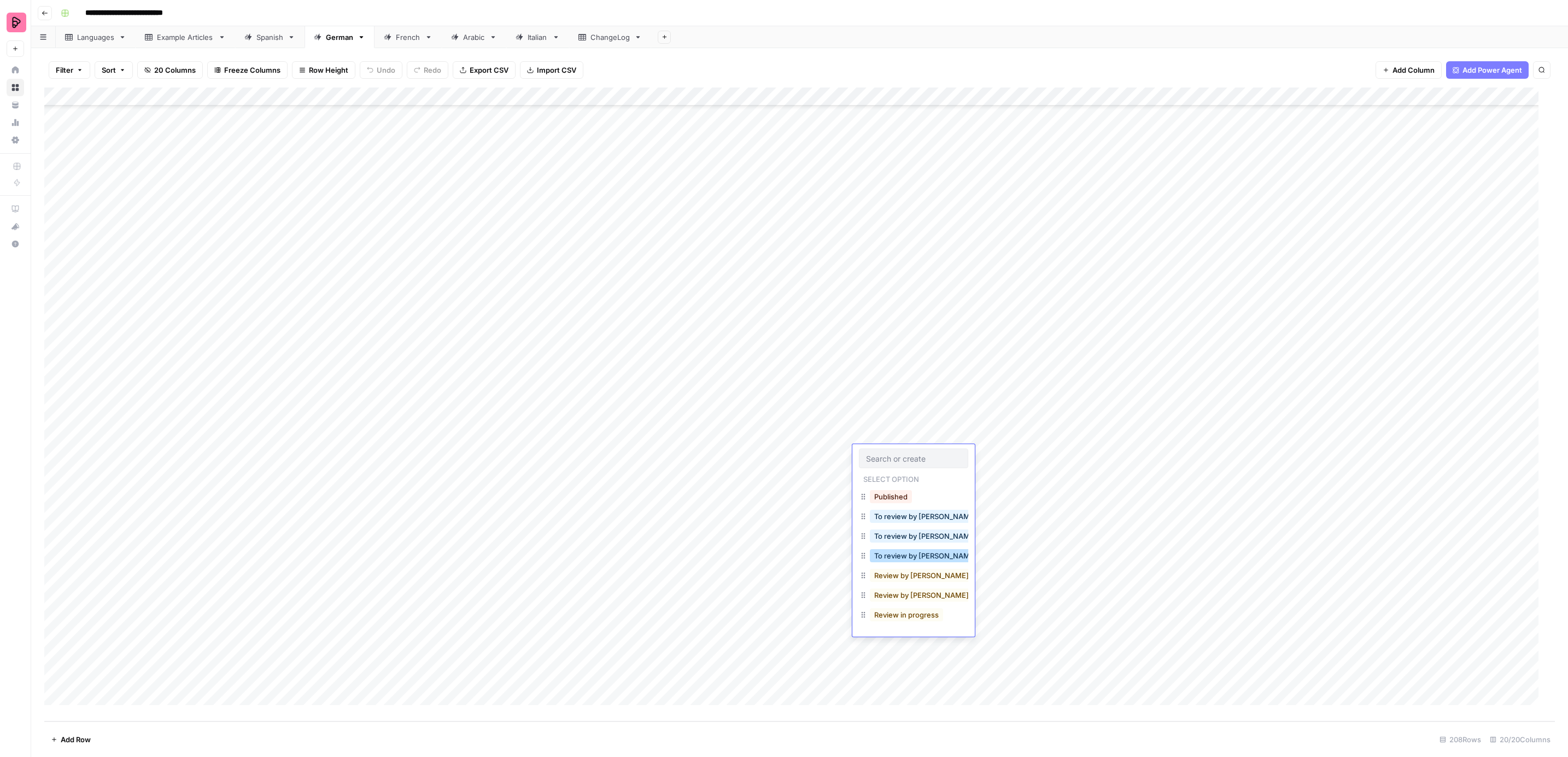
drag, startPoint x: 895, startPoint y: 557, endPoint x: 894, endPoint y: 551, distance: 6.1
click at [894, 557] on button "To review by [PERSON_NAME]" at bounding box center [925, 556] width 111 height 14
click at [886, 475] on div "Add Column" at bounding box center [799, 405] width 1511 height 634
drag, startPoint x: 901, startPoint y: 570, endPoint x: 891, endPoint y: 519, distance: 52.0
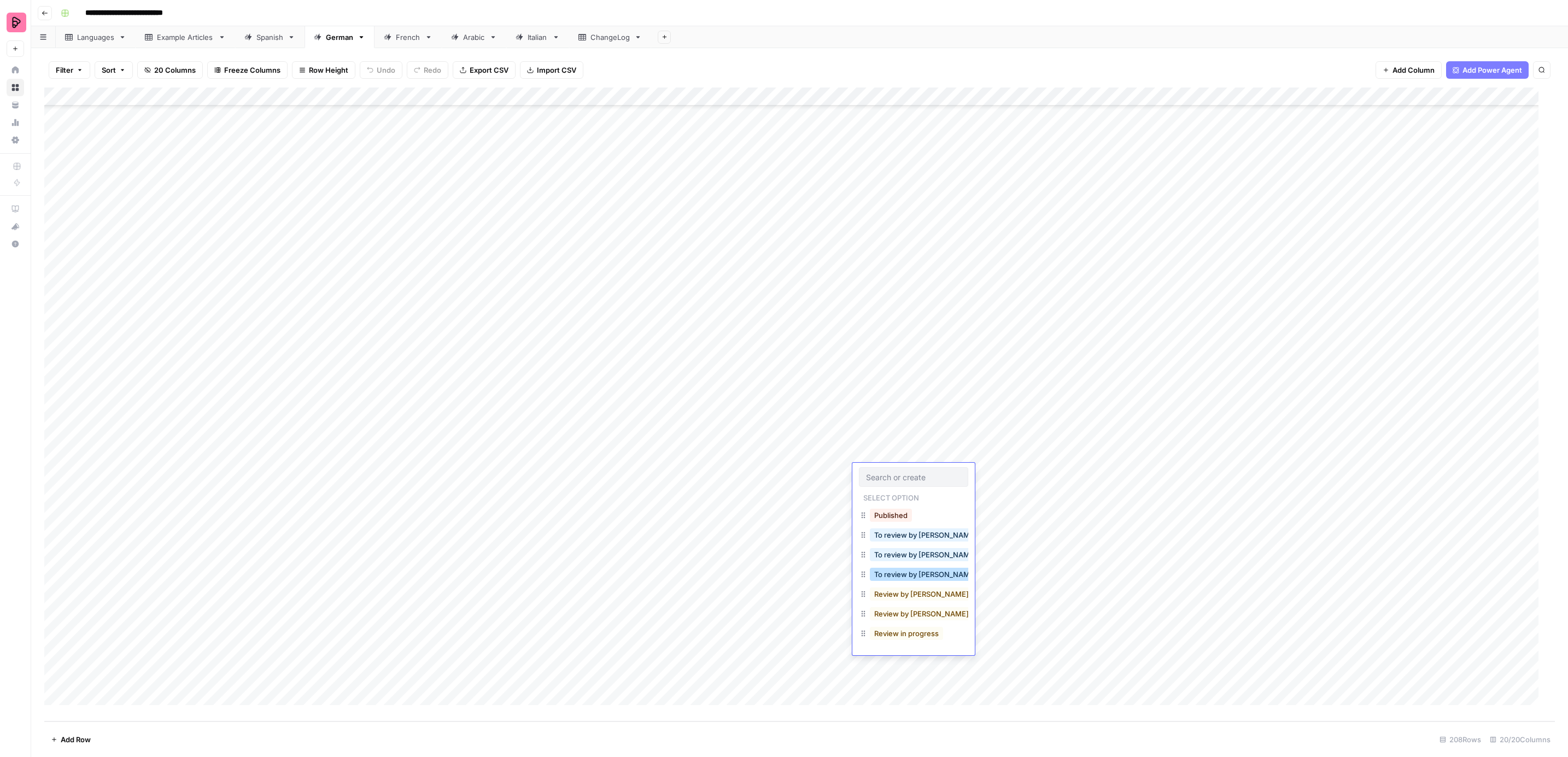
click at [901, 570] on button "To review by [PERSON_NAME]" at bounding box center [925, 574] width 111 height 14
click at [884, 494] on div "Add Column" at bounding box center [799, 405] width 1511 height 634
drag, startPoint x: 910, startPoint y: 591, endPoint x: 897, endPoint y: 561, distance: 32.7
click at [910, 590] on button "To review by [PERSON_NAME]" at bounding box center [925, 593] width 111 height 14
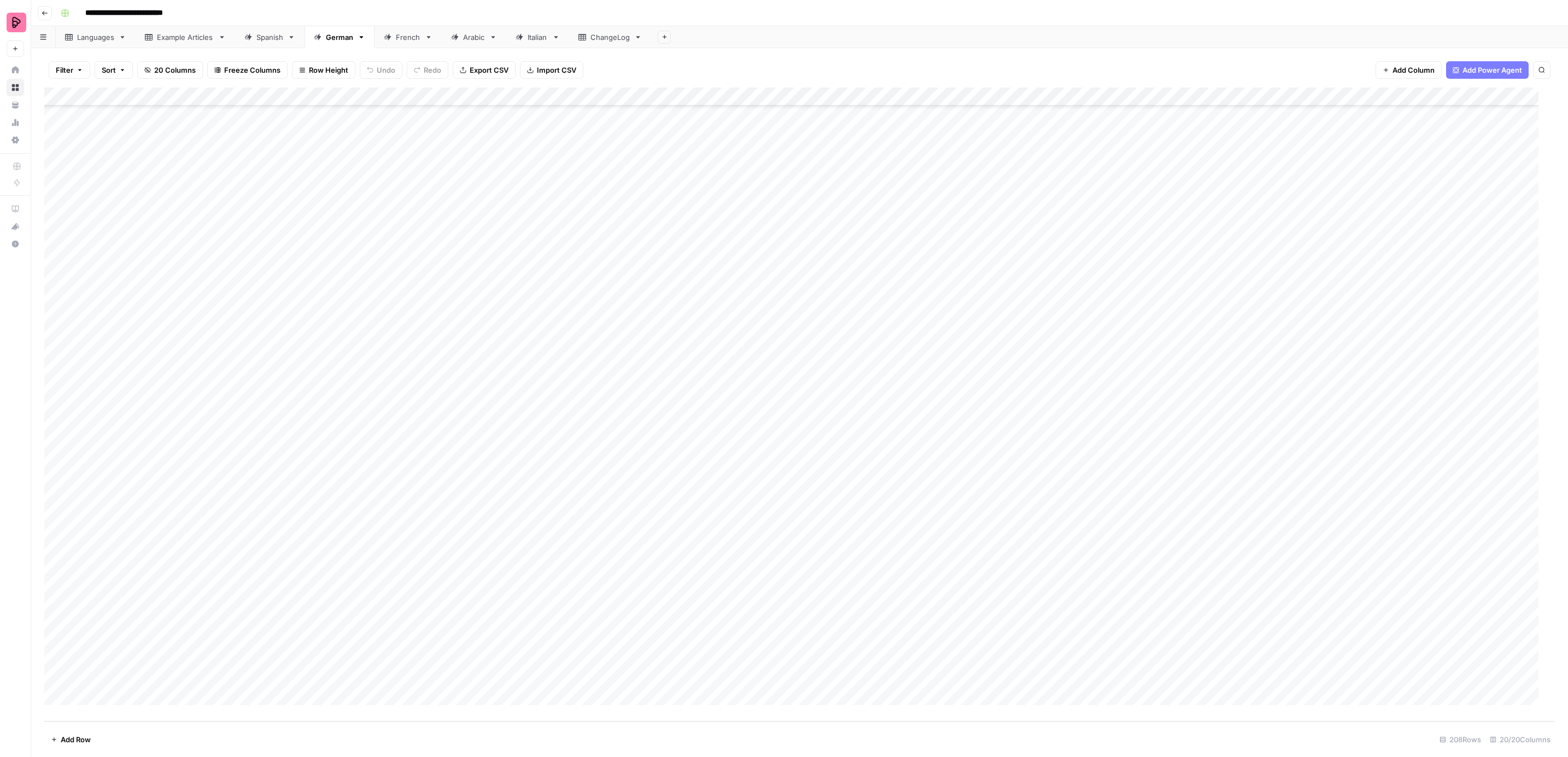
click at [878, 515] on div "Add Column" at bounding box center [799, 405] width 1511 height 634
drag, startPoint x: 901, startPoint y: 607, endPoint x: 894, endPoint y: 581, distance: 26.9
click at [901, 606] on button "To review by [PERSON_NAME]" at bounding box center [925, 612] width 111 height 14
click at [879, 525] on div "Add Column" at bounding box center [799, 405] width 1511 height 634
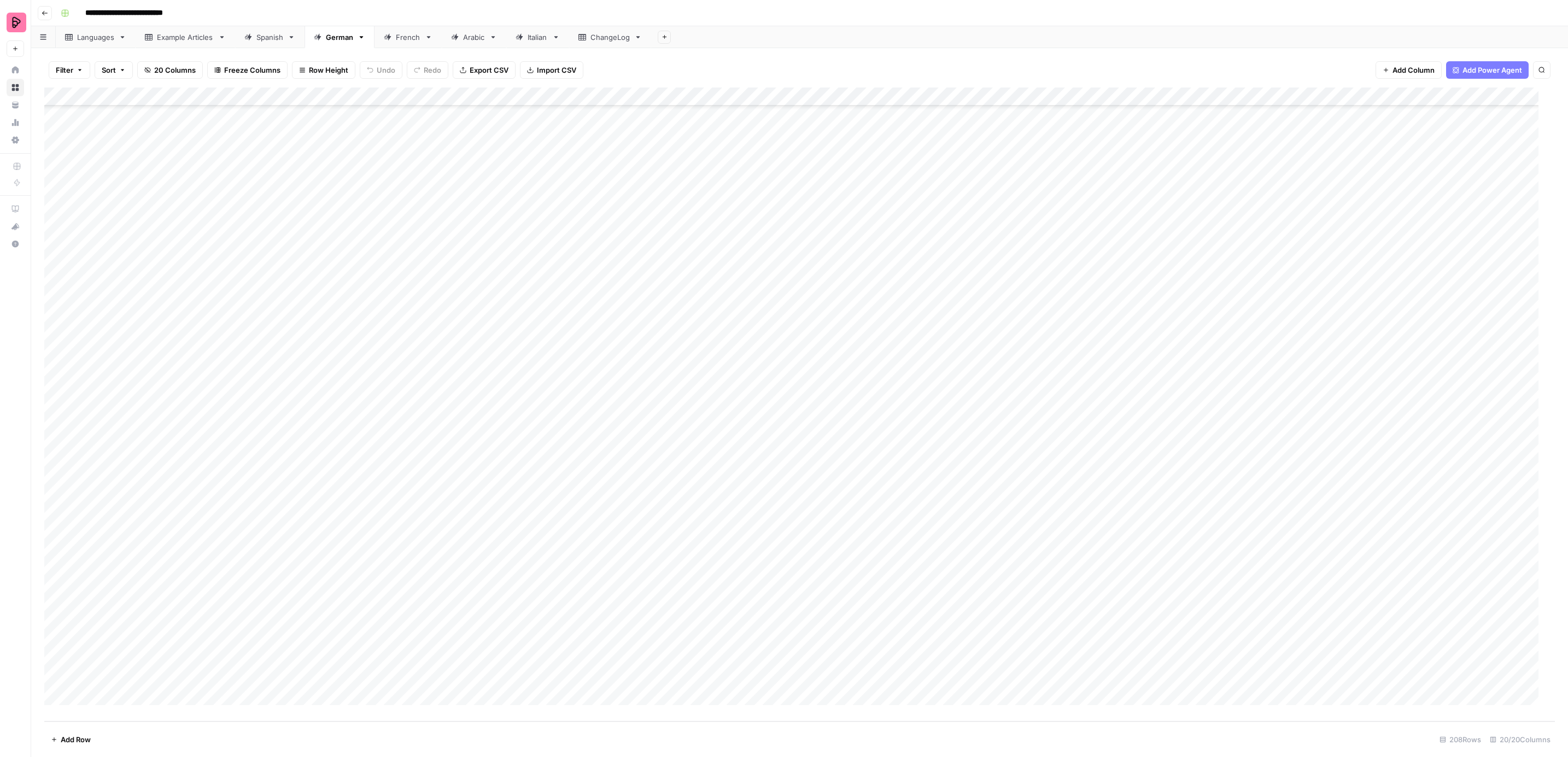
click at [879, 525] on div "Add Column" at bounding box center [799, 405] width 1511 height 634
click at [910, 623] on button "To review by [PERSON_NAME]" at bounding box center [925, 630] width 111 height 14
click at [882, 545] on div "Add Column" at bounding box center [799, 405] width 1511 height 634
drag, startPoint x: 893, startPoint y: 650, endPoint x: 896, endPoint y: 627, distance: 23.2
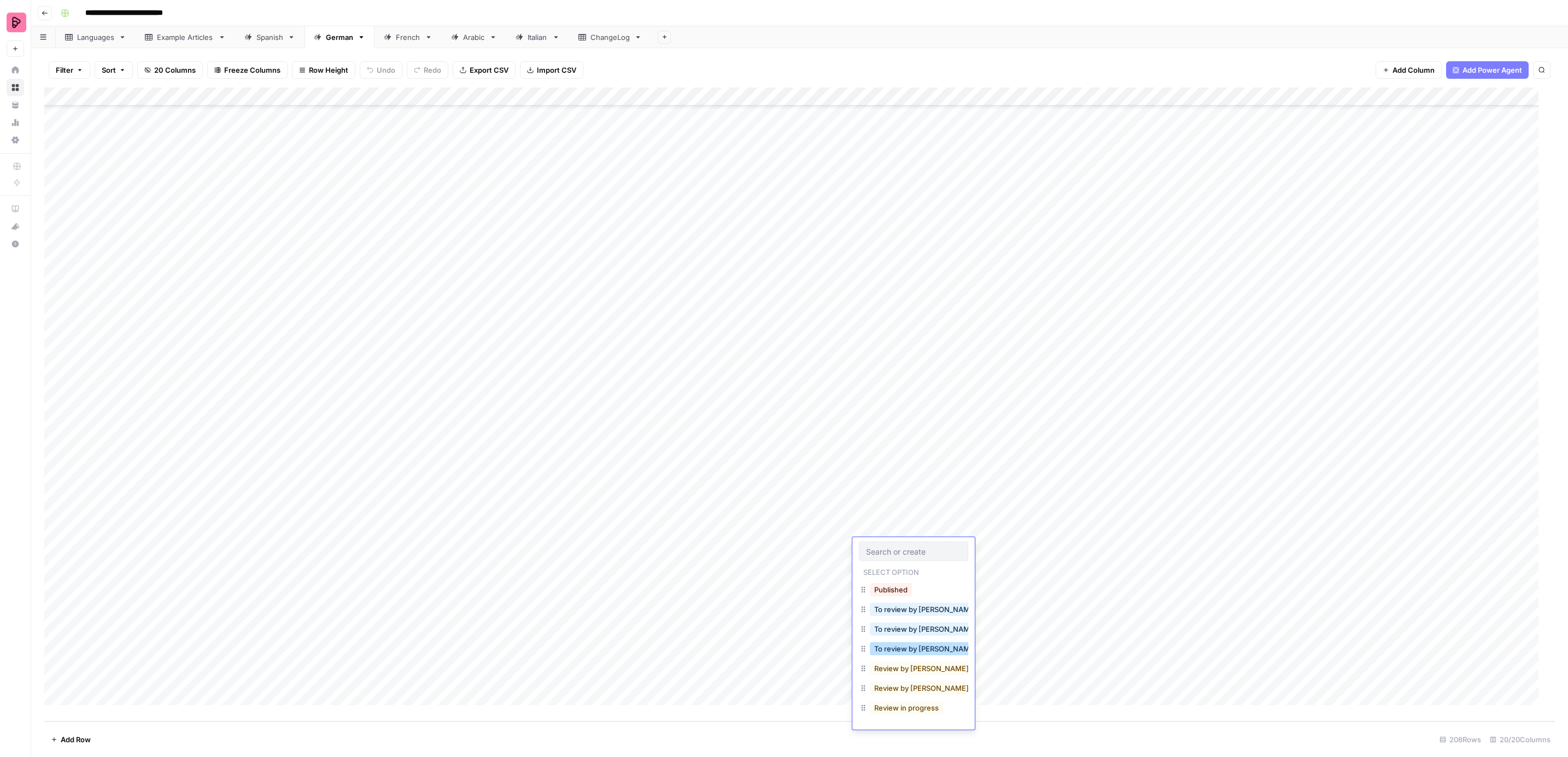
click at [894, 649] on button "To review by [PERSON_NAME]" at bounding box center [925, 649] width 111 height 14
click at [883, 561] on div "Add Column" at bounding box center [799, 405] width 1511 height 634
drag, startPoint x: 896, startPoint y: 667, endPoint x: 897, endPoint y: 650, distance: 17.0
click at [896, 666] on button "To review by [PERSON_NAME]" at bounding box center [925, 667] width 111 height 14
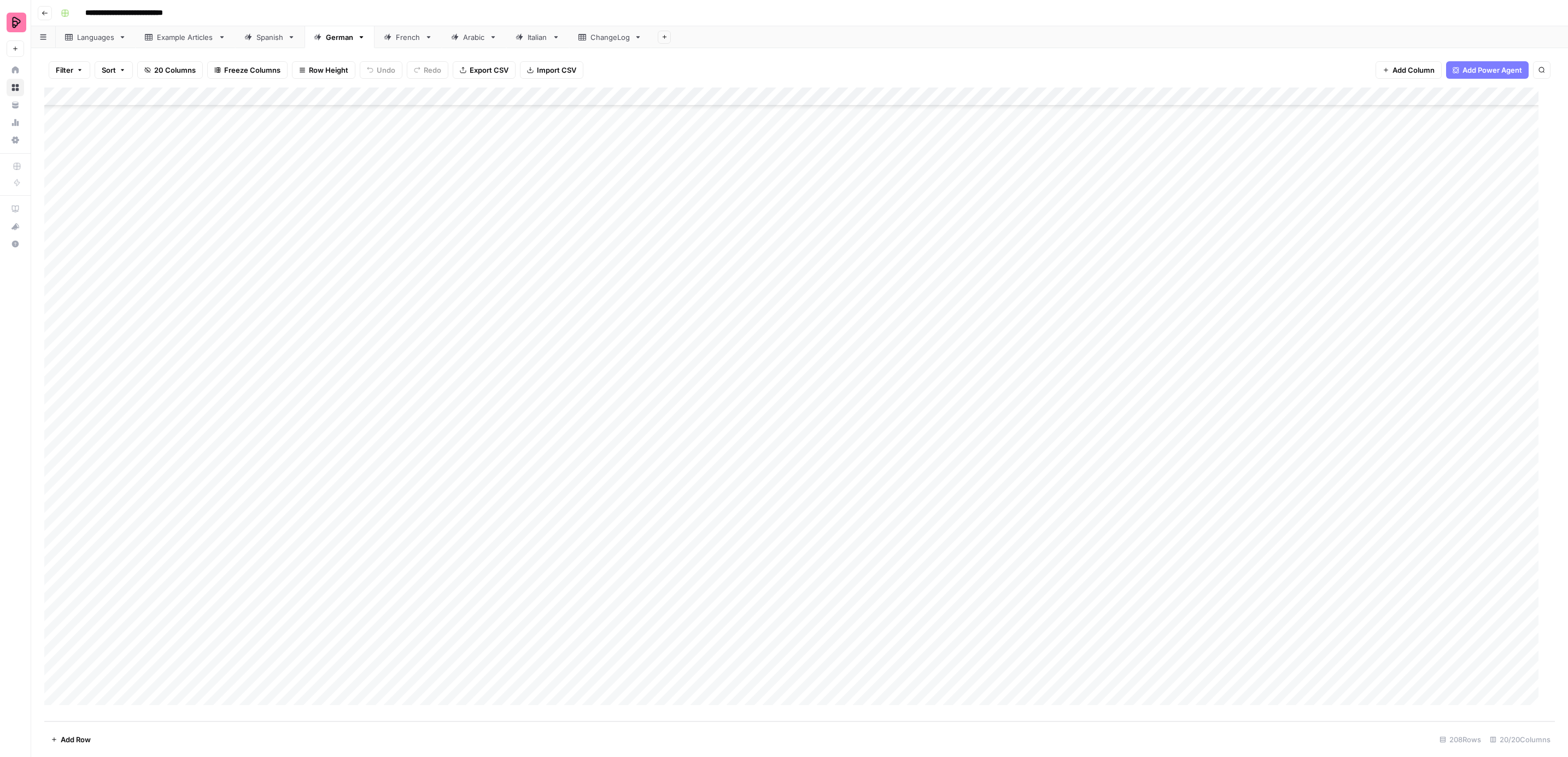
click at [890, 584] on div "Add Column" at bounding box center [799, 405] width 1511 height 634
drag, startPoint x: 894, startPoint y: 684, endPoint x: 895, endPoint y: 659, distance: 25.0
click at [894, 684] on button "To review by [PERSON_NAME]" at bounding box center [925, 686] width 111 height 14
click at [881, 598] on div "Add Column" at bounding box center [799, 405] width 1511 height 634
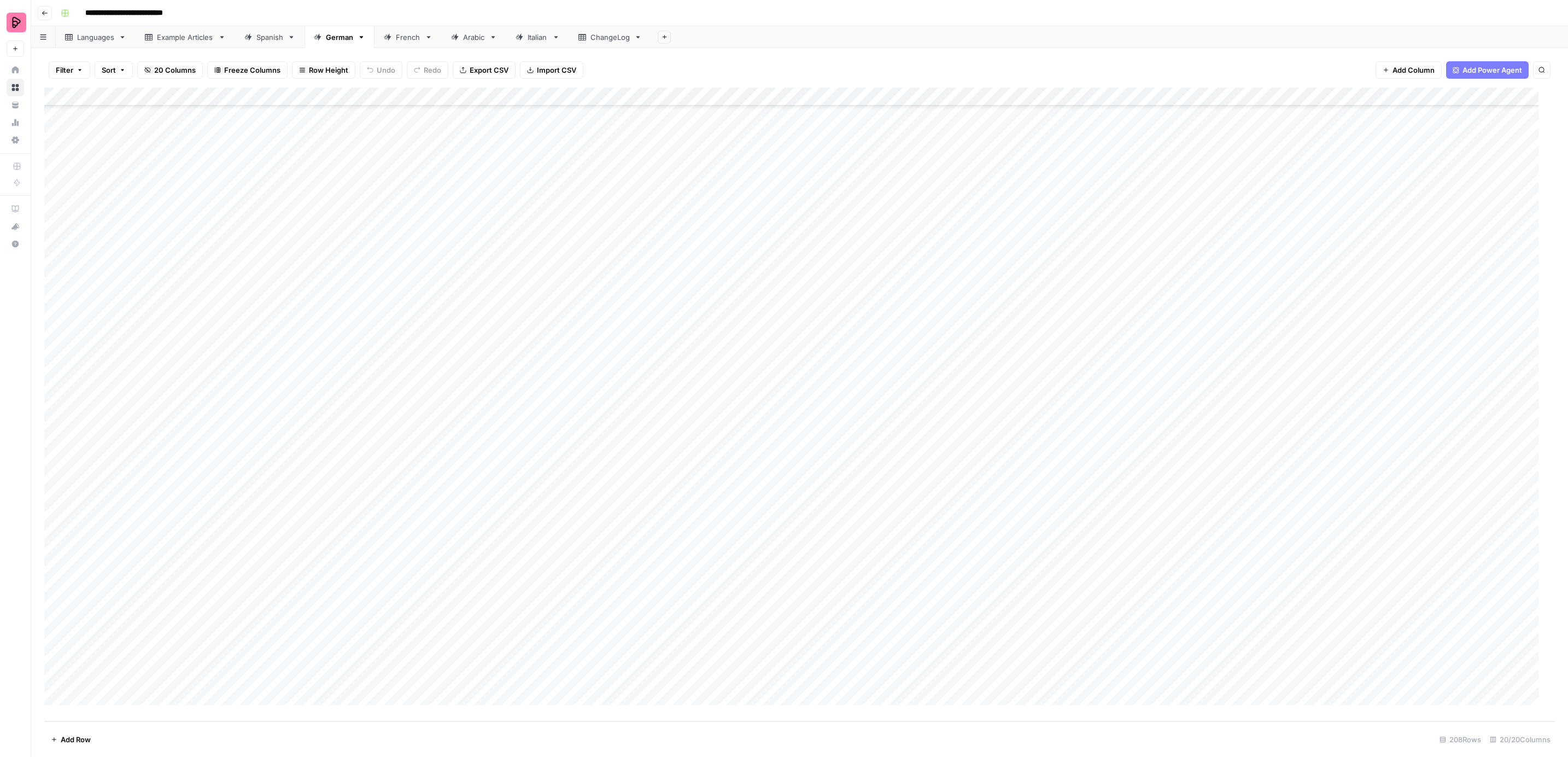
click at [881, 598] on div "Add Column" at bounding box center [799, 405] width 1511 height 634
drag, startPoint x: 899, startPoint y: 698, endPoint x: 899, endPoint y: 687, distance: 11.0
click at [899, 697] on button "To review by [PERSON_NAME]" at bounding box center [925, 704] width 111 height 14
click at [881, 619] on div "Add Column" at bounding box center [799, 405] width 1511 height 634
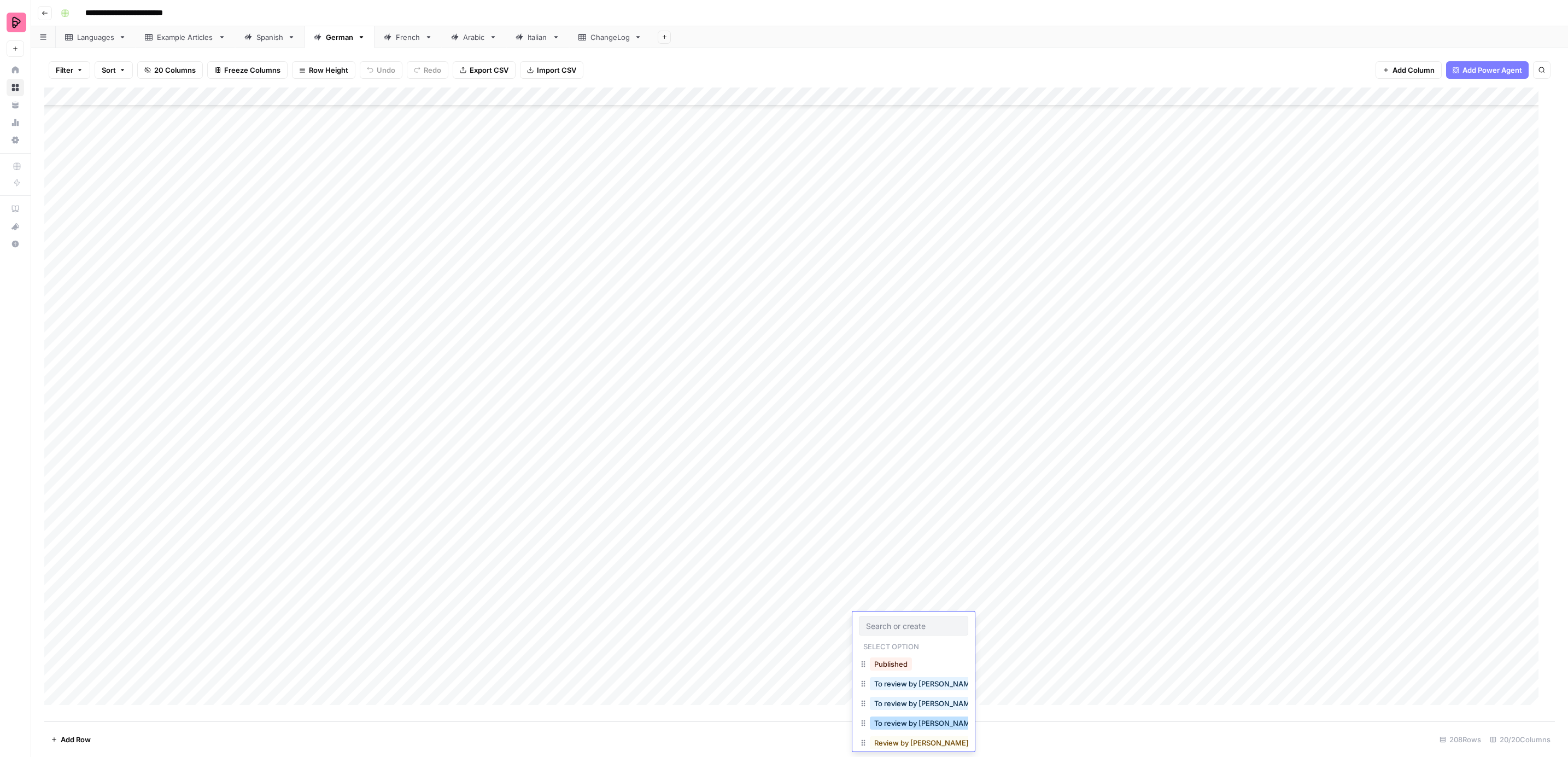
click at [891, 724] on button "To review by [PERSON_NAME]" at bounding box center [925, 723] width 111 height 14
click at [884, 640] on div "Add Column" at bounding box center [799, 405] width 1511 height 634
click at [884, 640] on div "Add Column" at bounding box center [799, 405] width 1511 height 634
click at [895, 738] on button "To review by [PERSON_NAME]" at bounding box center [925, 742] width 111 height 14
click at [887, 661] on div "Add Column" at bounding box center [799, 405] width 1511 height 634
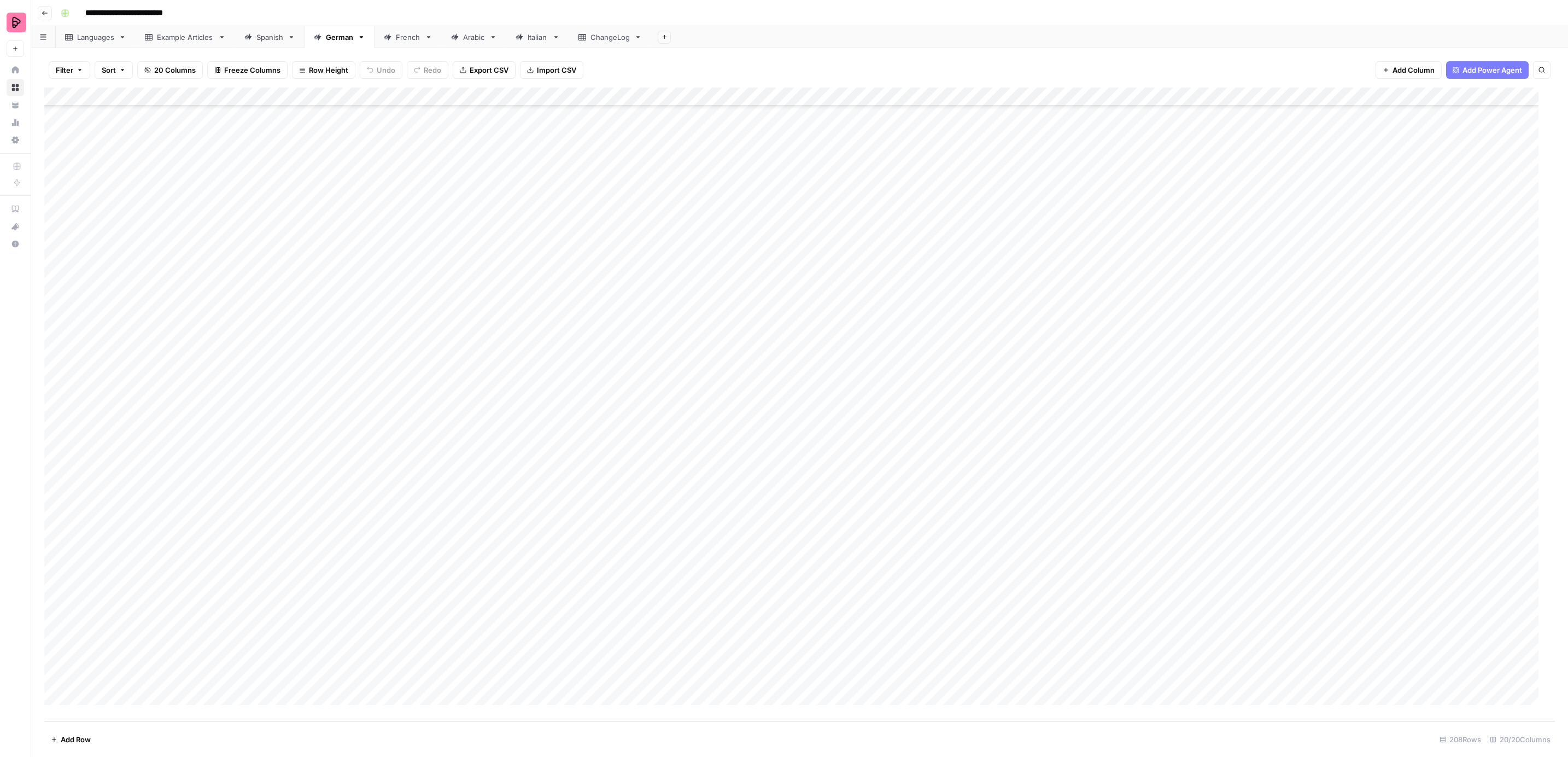
click at [887, 661] on div "Add Column" at bounding box center [799, 405] width 1511 height 634
click at [913, 707] on button "To review by [PERSON_NAME]" at bounding box center [925, 703] width 111 height 14
click at [903, 678] on div "Add Column" at bounding box center [799, 405] width 1511 height 634
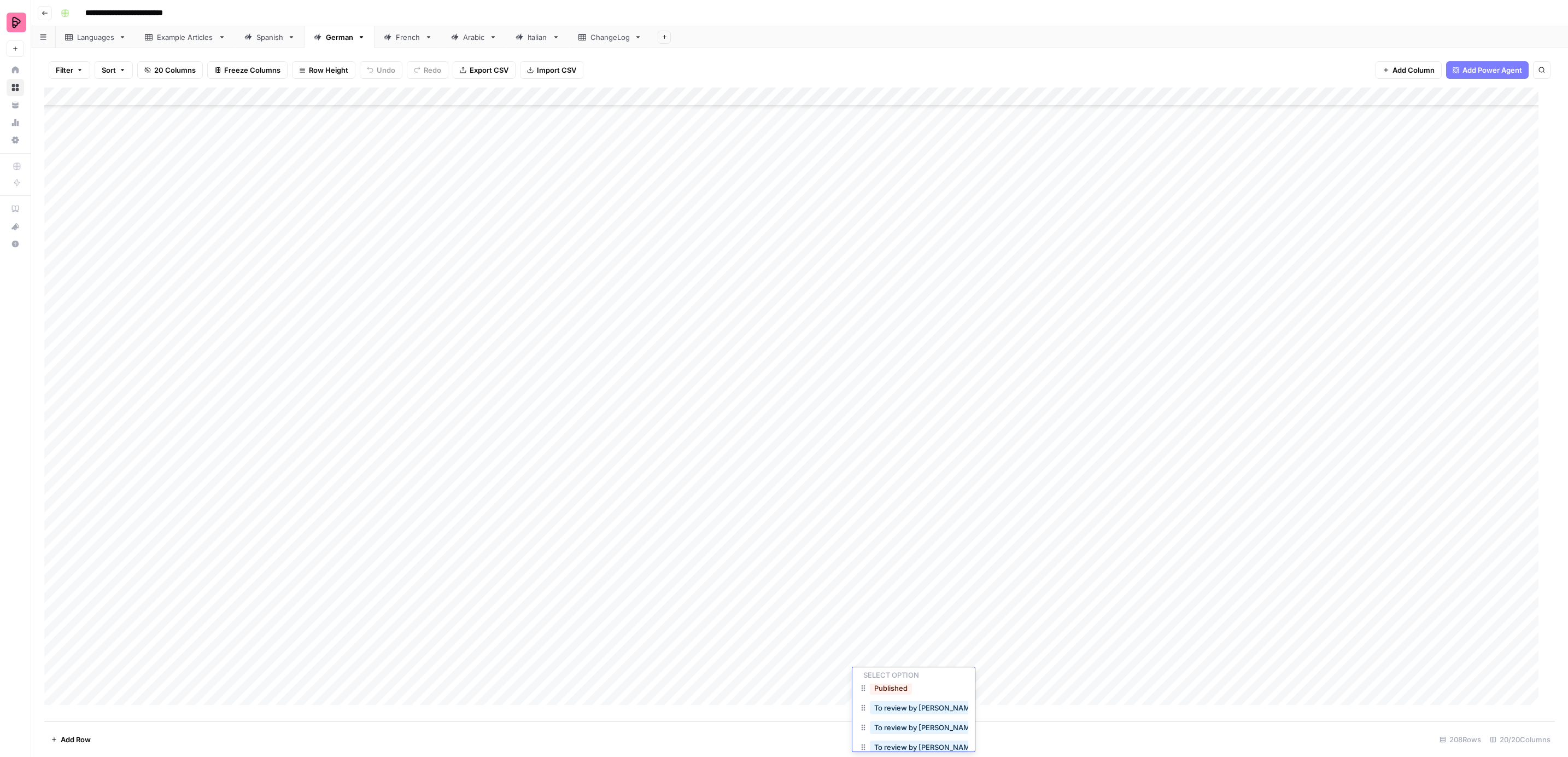
scroll to position [9, 0]
click at [914, 745] on button "To review by [PERSON_NAME]" at bounding box center [925, 743] width 111 height 14
click at [1067, 33] on div "Add Sheet" at bounding box center [1109, 37] width 917 height 22
